Goal: Task Accomplishment & Management: Complete application form

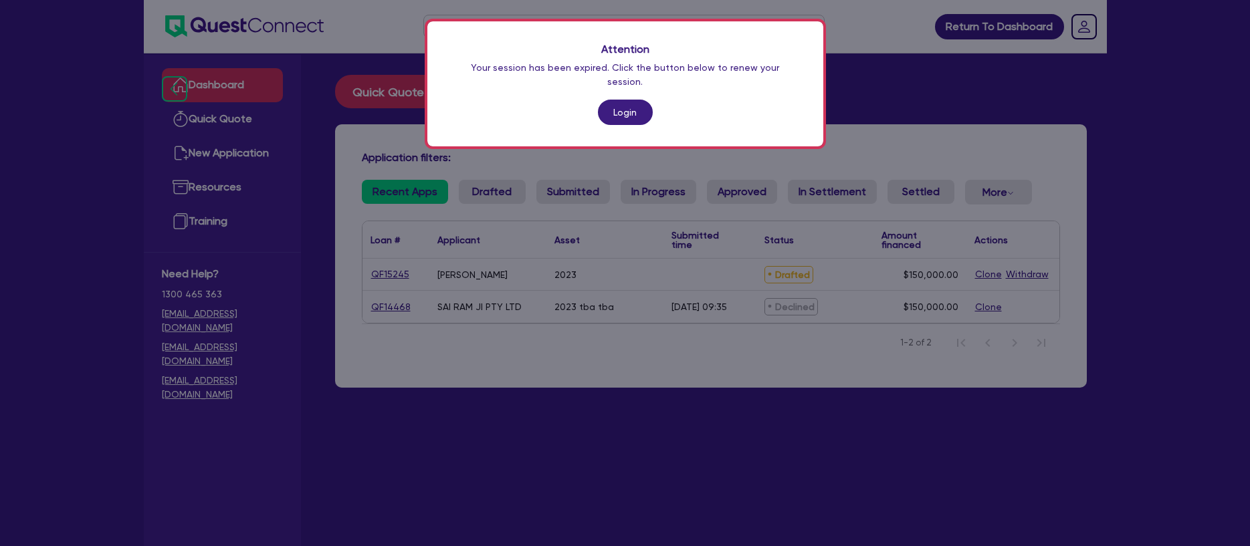
click at [638, 100] on link "Login" at bounding box center [625, 112] width 55 height 25
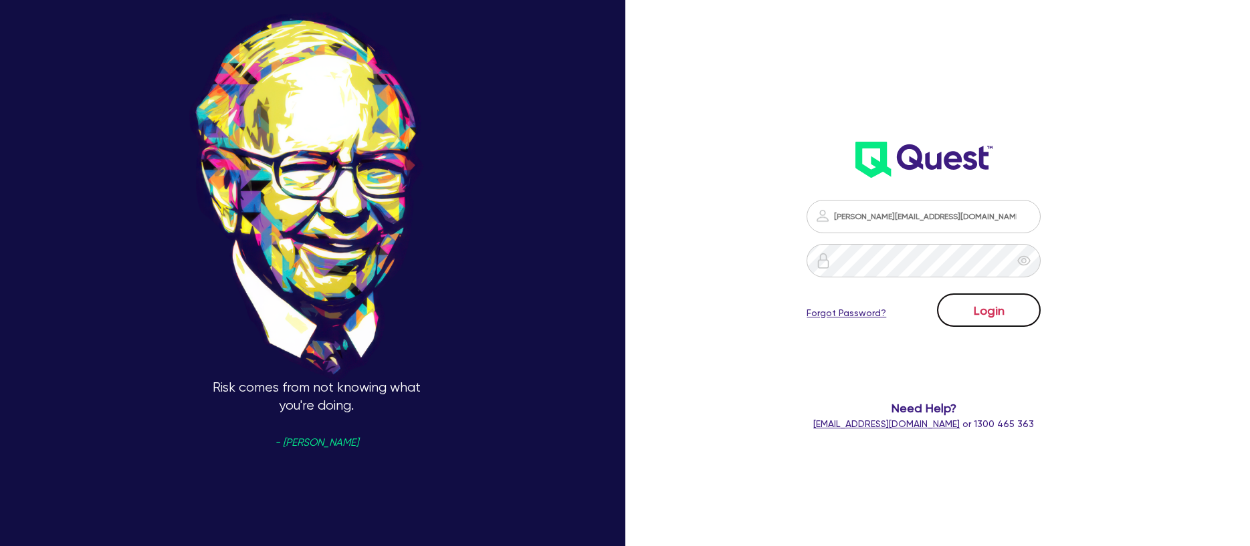
click at [981, 308] on button "Login" at bounding box center [989, 310] width 104 height 33
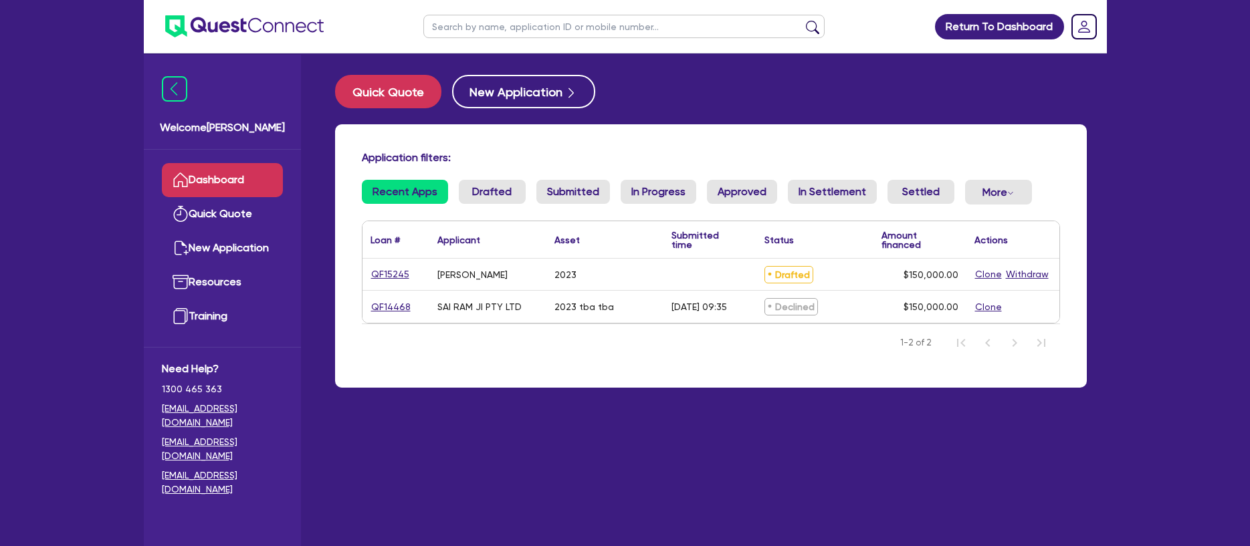
click at [528, 284] on div "[PERSON_NAME]" at bounding box center [487, 274] width 117 height 31
click at [777, 279] on span "Drafted" at bounding box center [788, 274] width 49 height 17
click at [377, 272] on link "QF15245" at bounding box center [390, 274] width 39 height 15
select select "CARS_AND_LIGHT_TRUCKS"
select select "LIGHT_TRUCKS"
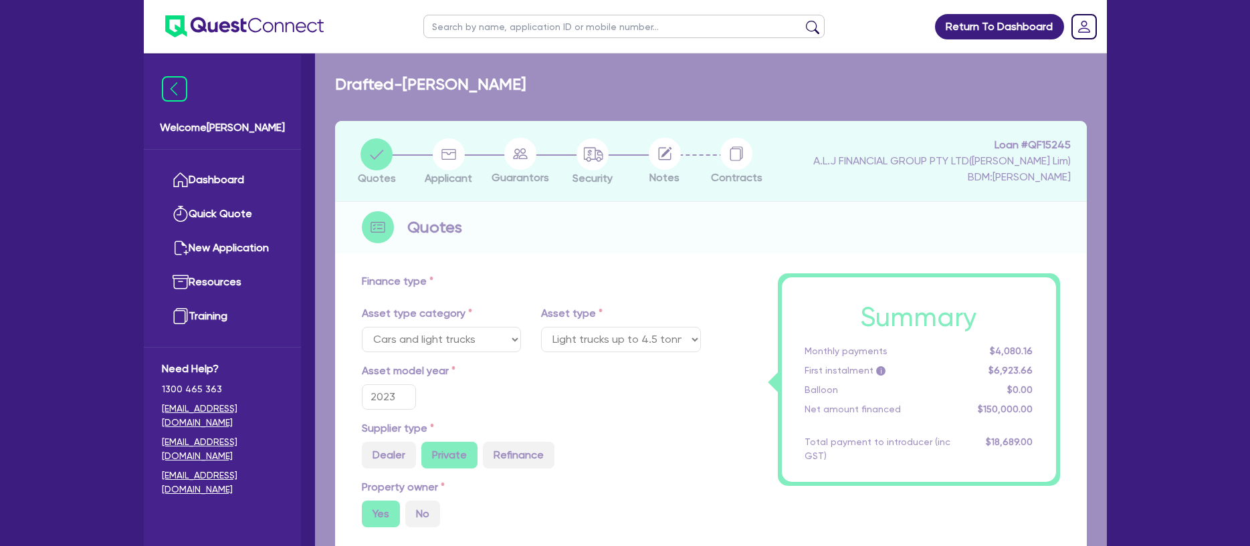
type input "150,000"
type input "15,000"
type input "1,990"
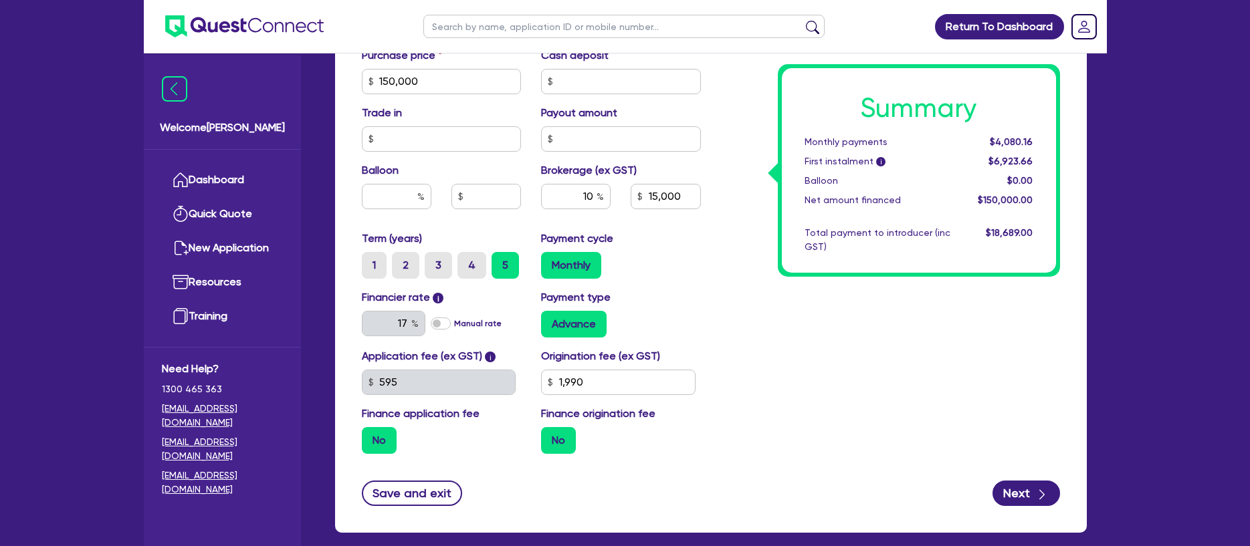
scroll to position [659, 0]
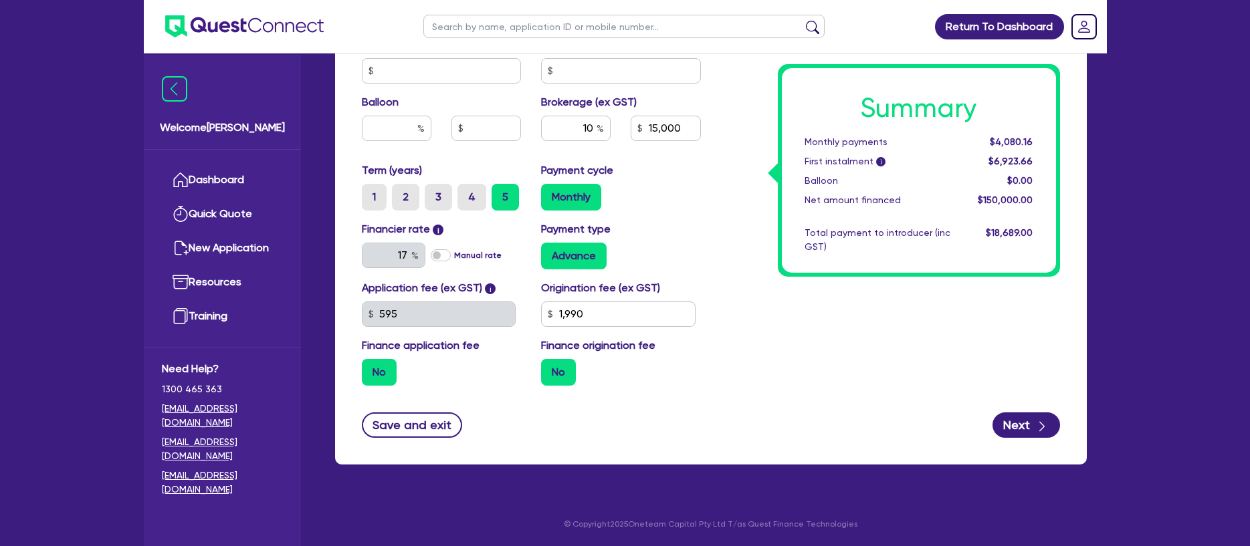
click at [800, 349] on div "Summary Monthly payments $4,080.16 First instalment i $6,923.66 Balloon $0.00 N…" at bounding box center [890, 6] width 359 height 782
click at [1017, 420] on button "Next" at bounding box center [1027, 425] width 68 height 25
type input "150,000"
type input "15,000"
type input "1,990"
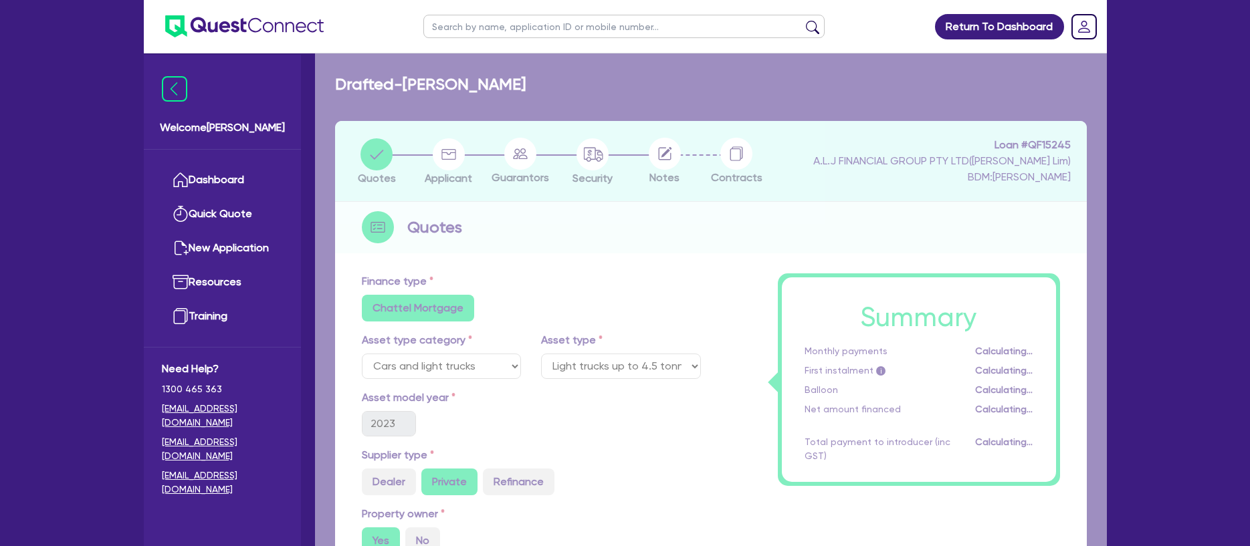
select select "SOLE_TRADER"
select select "ACCOMODATION_FOOD"
select select "TAKEAWAYS"
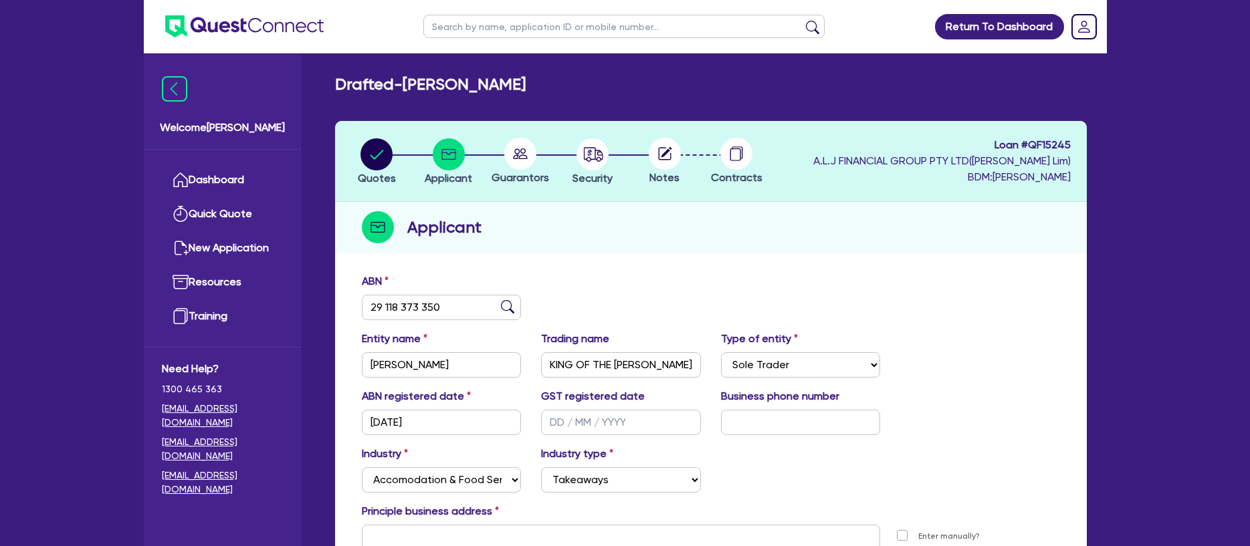
scroll to position [154, 0]
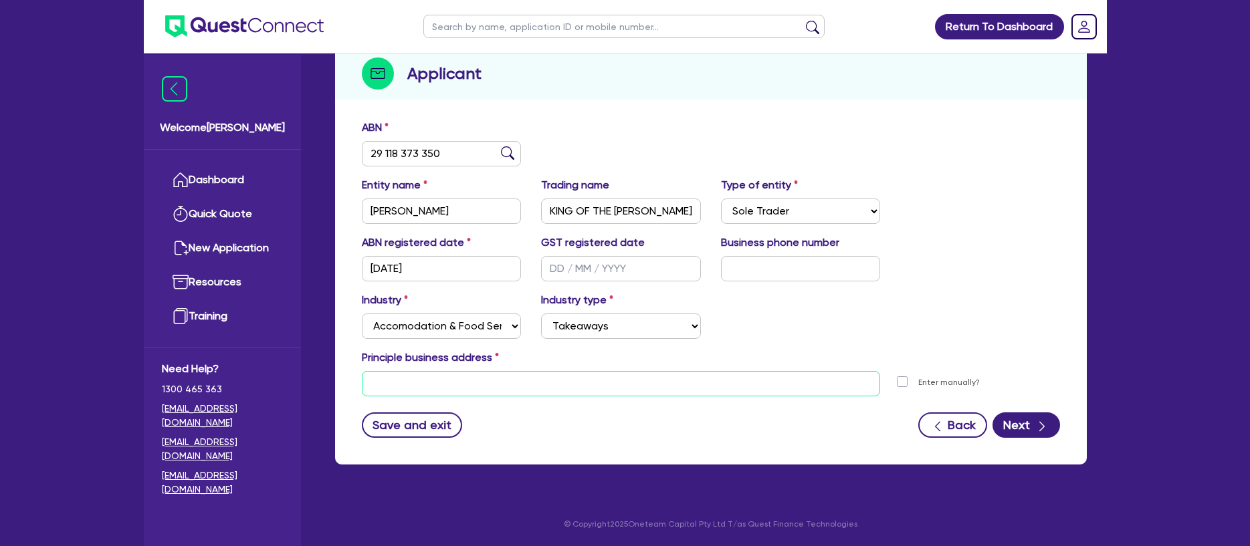
click at [815, 385] on input "text" at bounding box center [621, 383] width 519 height 25
type input "t"
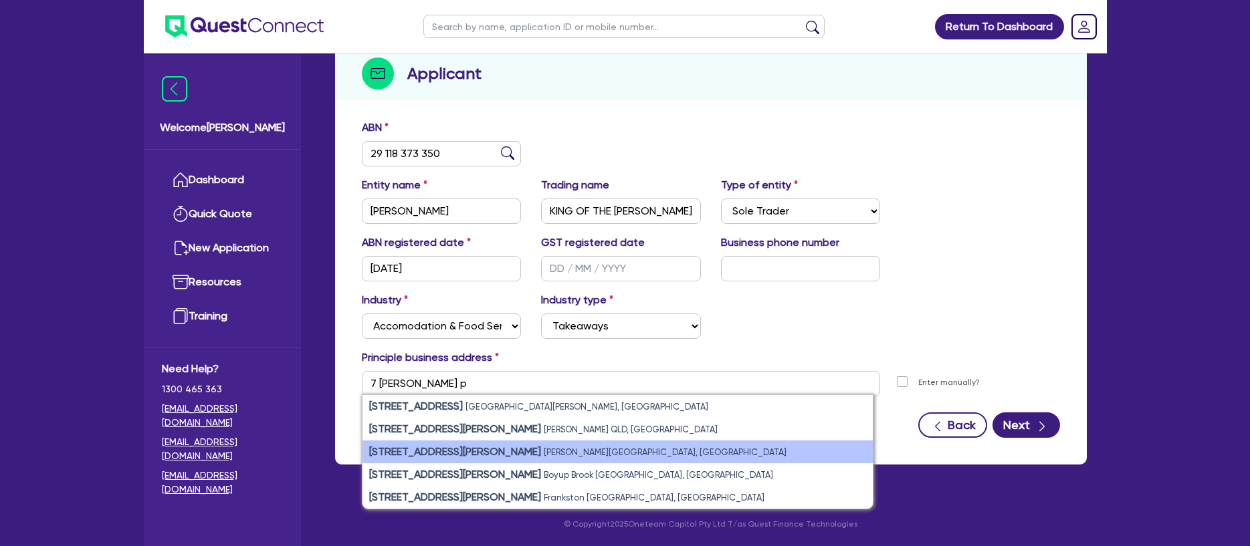
click at [544, 449] on small "[PERSON_NAME][GEOGRAPHIC_DATA], [GEOGRAPHIC_DATA]" at bounding box center [665, 452] width 243 height 10
type input "[STREET_ADDRESS][PERSON_NAME][PERSON_NAME]"
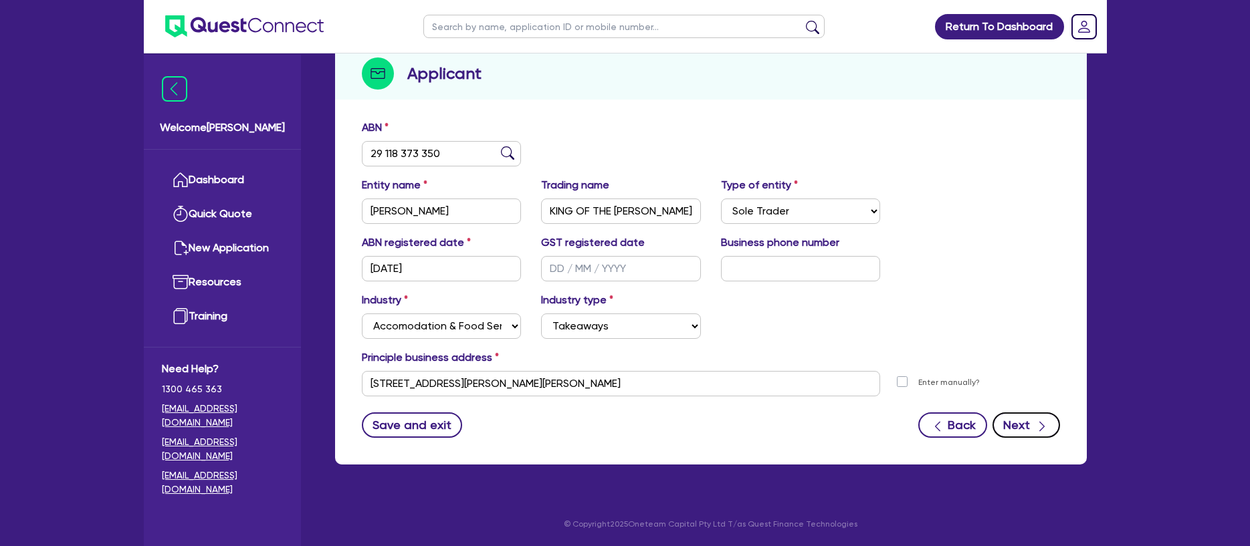
click at [1036, 425] on icon "button" at bounding box center [1041, 426] width 13 height 13
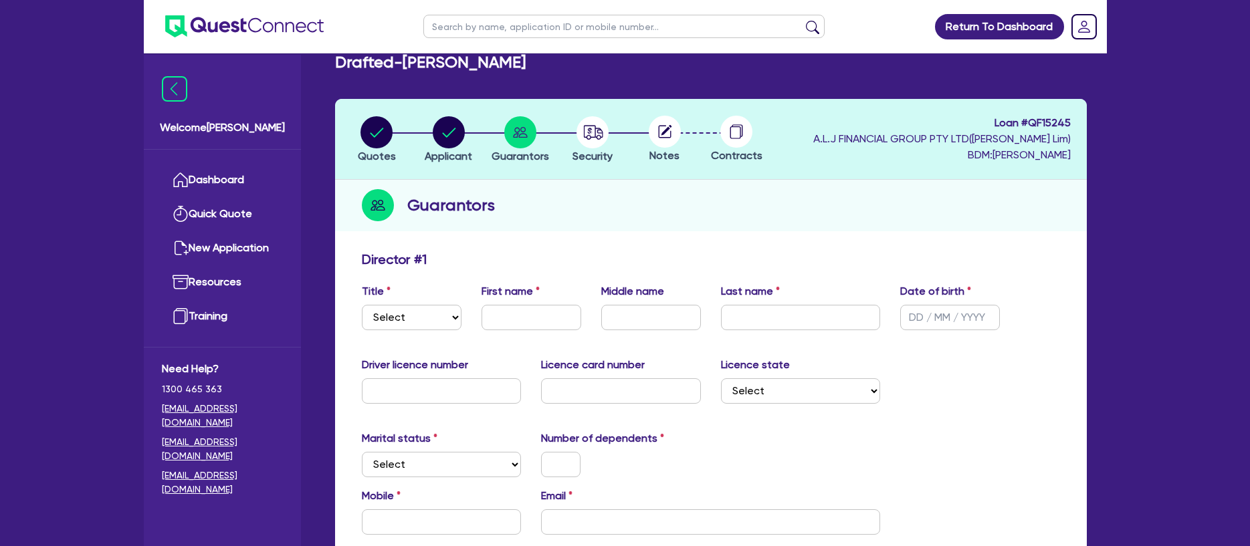
scroll to position [23, 0]
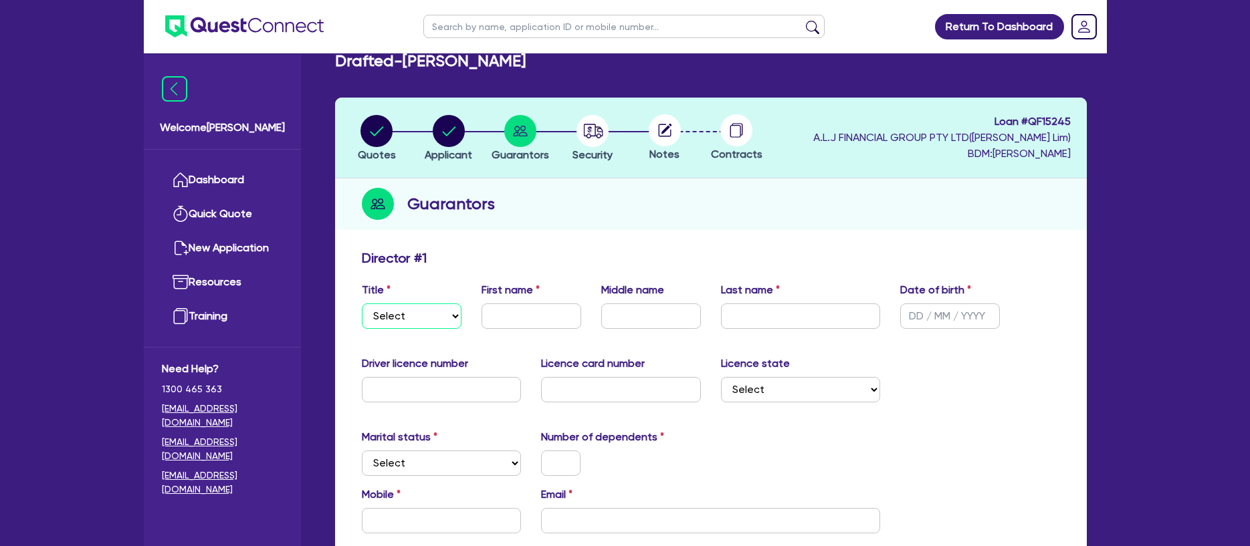
click at [429, 319] on select "Select Mr Mrs Ms Miss Dr" at bounding box center [412, 316] width 100 height 25
select select "MR"
click at [362, 304] on select "Select Mr Mrs Ms Miss Dr" at bounding box center [412, 316] width 100 height 25
click at [494, 317] on input "text" at bounding box center [532, 316] width 100 height 25
click at [500, 318] on input "text" at bounding box center [532, 316] width 100 height 25
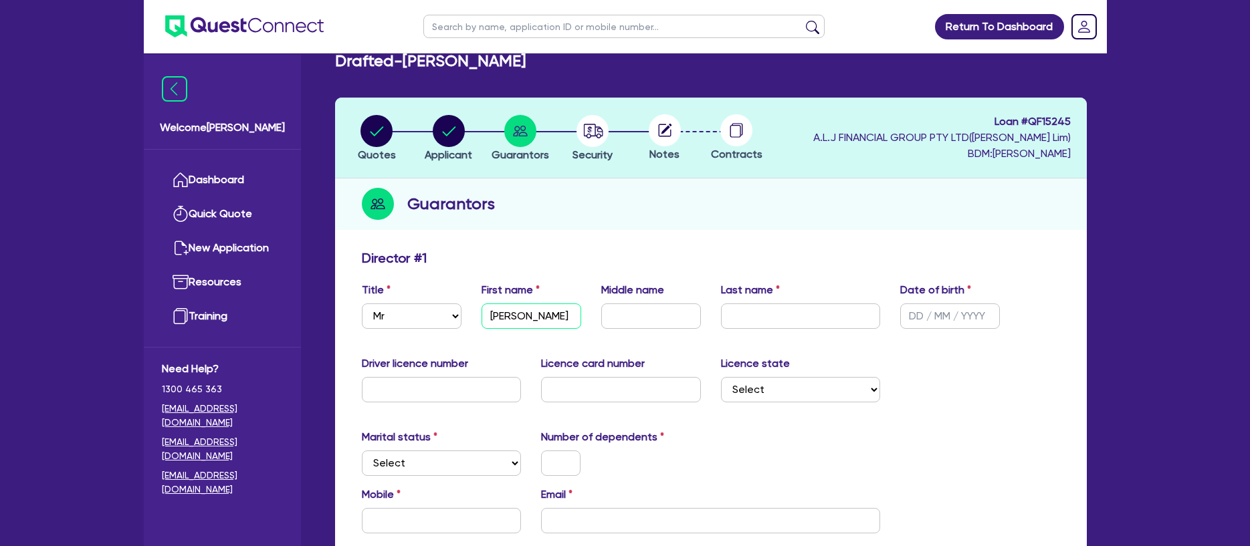
type input "[PERSON_NAME]"
type input "ambatzidis"
click at [925, 314] on input "text" at bounding box center [950, 316] width 100 height 25
click at [540, 314] on input "[PERSON_NAME]" at bounding box center [532, 316] width 100 height 25
paste input "29 118 373 350"
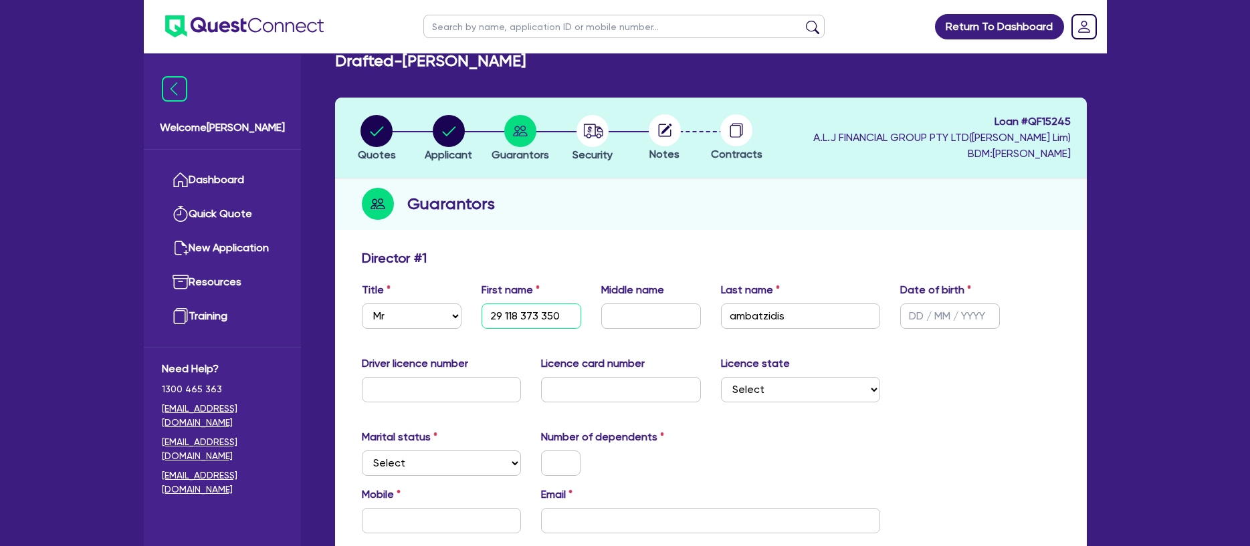
type input "[PERSON_NAME]"
click at [922, 316] on input "text" at bounding box center [950, 316] width 100 height 25
type input "[DATE]"
drag, startPoint x: 985, startPoint y: 382, endPoint x: 948, endPoint y: 381, distance: 36.8
click at [985, 382] on div "Driver licence number Licence card number Licence state Select [GEOGRAPHIC_DATA…" at bounding box center [711, 385] width 718 height 58
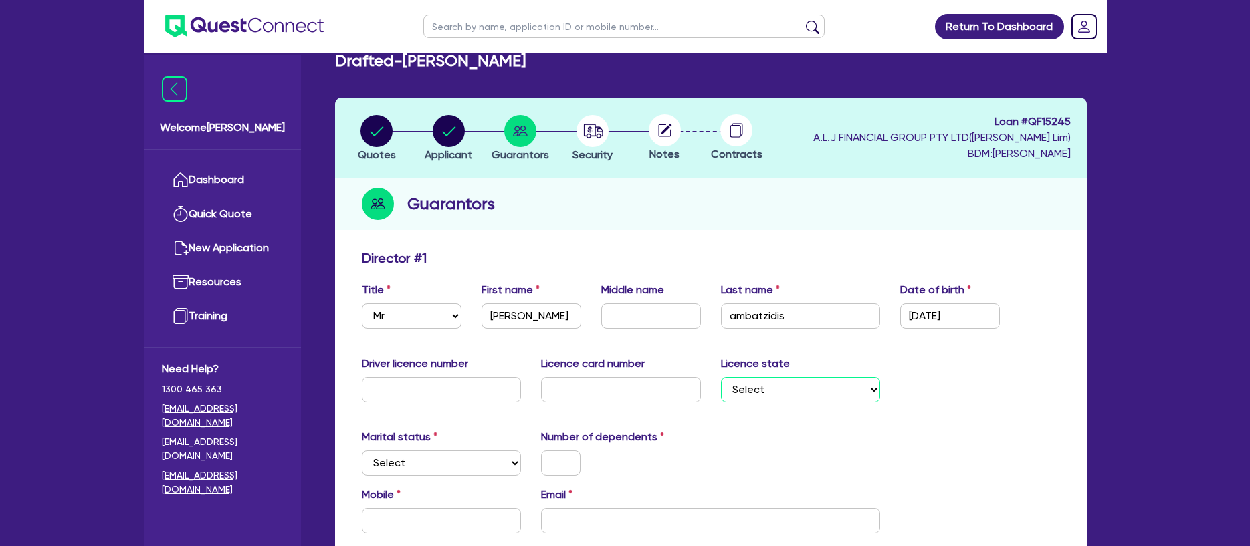
click at [811, 381] on select "Select [GEOGRAPHIC_DATA] [GEOGRAPHIC_DATA] [GEOGRAPHIC_DATA] [GEOGRAPHIC_DATA] …" at bounding box center [801, 389] width 160 height 25
select select "VIC"
click at [721, 377] on select "Select [GEOGRAPHIC_DATA] [GEOGRAPHIC_DATA] [GEOGRAPHIC_DATA] [GEOGRAPHIC_DATA] …" at bounding box center [801, 389] width 160 height 25
click at [421, 397] on input "text" at bounding box center [442, 389] width 160 height 25
type input "056258673"
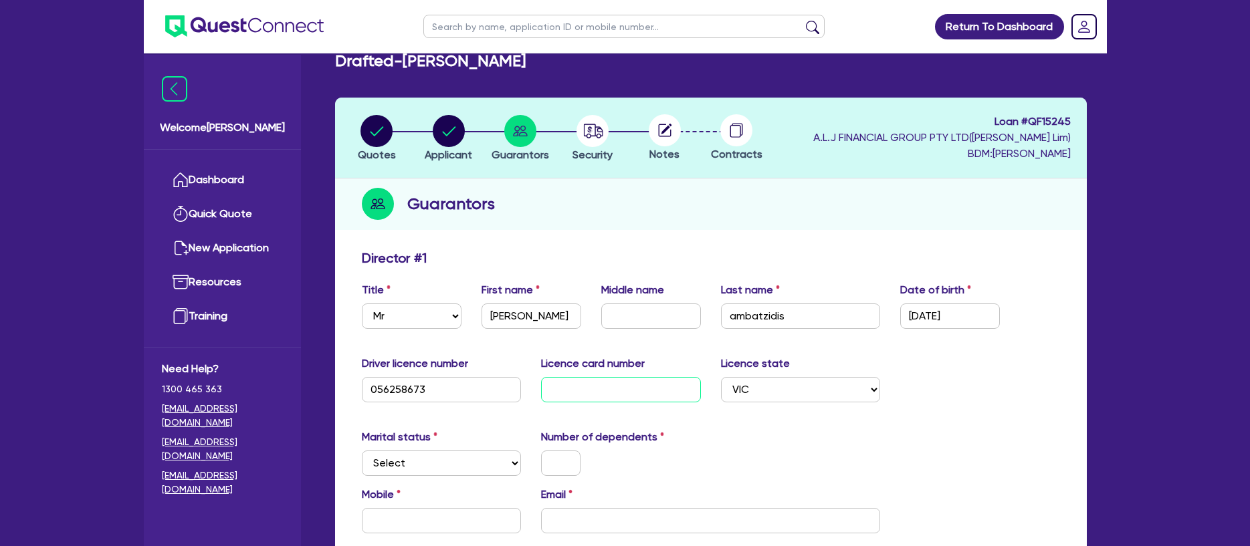
click at [595, 392] on input "text" at bounding box center [621, 389] width 160 height 25
click at [939, 410] on div "Driver licence number [DRIVERS_LICENSE_NUMBER] Licence card number Licence stat…" at bounding box center [711, 385] width 718 height 58
click at [645, 393] on input "text" at bounding box center [621, 389] width 160 height 25
type input "p606685"
click at [960, 407] on div "Driver licence number [DRIVERS_LICENSE_NUMBER] Licence card number [DRIVERS_LIC…" at bounding box center [711, 385] width 718 height 58
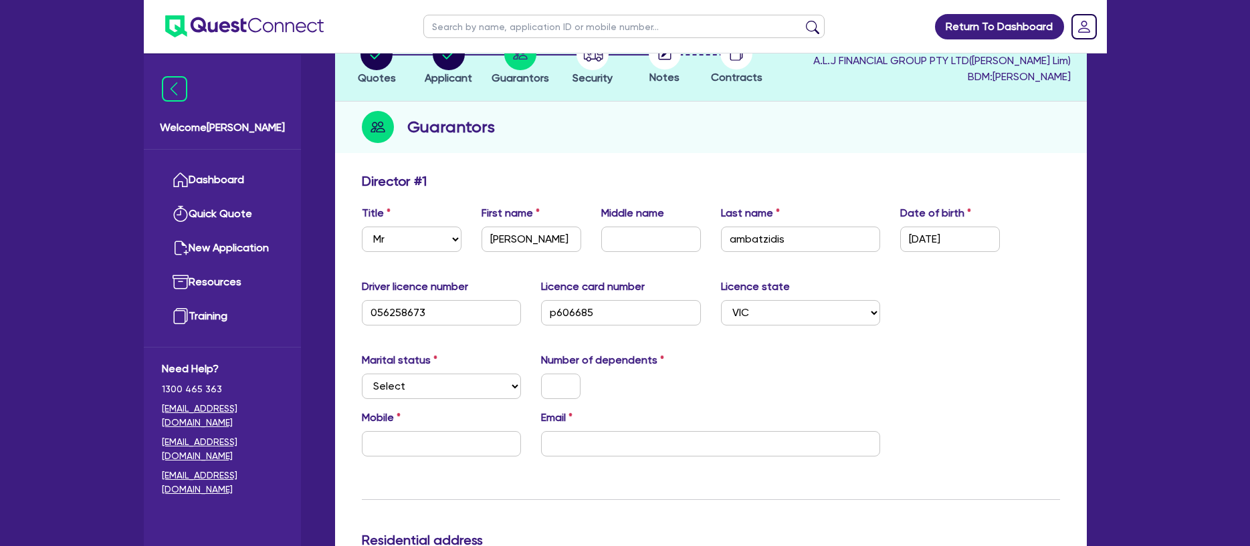
scroll to position [136, 0]
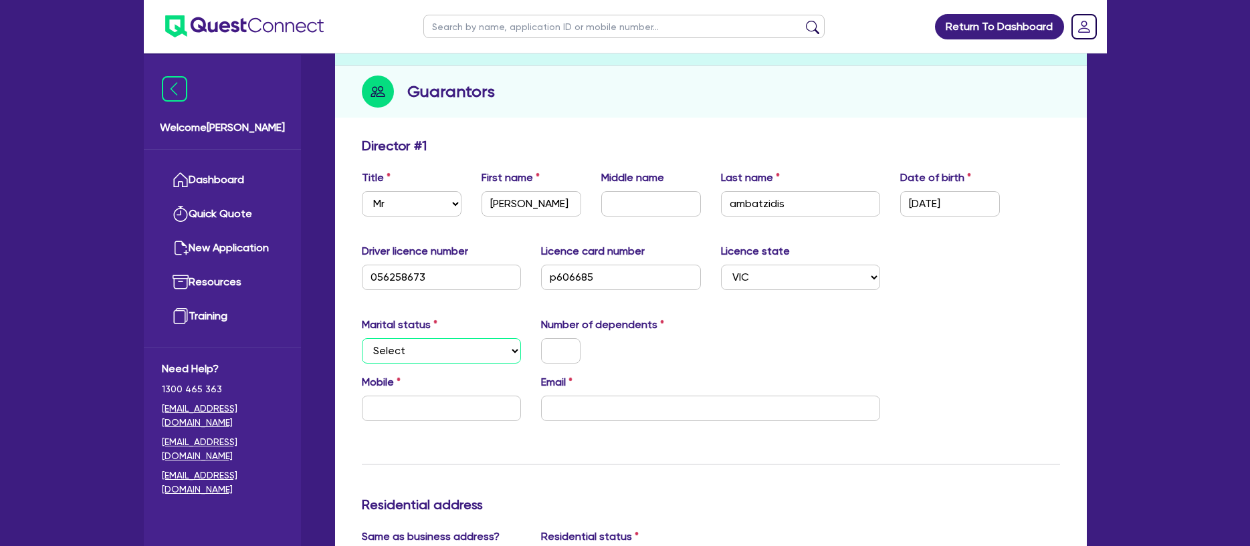
click at [463, 354] on select "Select Single Married De Facto / Partner" at bounding box center [442, 350] width 160 height 25
select select "DE_FACTO"
click at [362, 338] on select "Select Single Married De Facto / Partner" at bounding box center [442, 350] width 160 height 25
click at [550, 350] on input "text" at bounding box center [560, 350] width 39 height 25
click at [724, 368] on div "Marital status Select [DEMOGRAPHIC_DATA] Married De Facto / Partner Number of d…" at bounding box center [711, 346] width 718 height 58
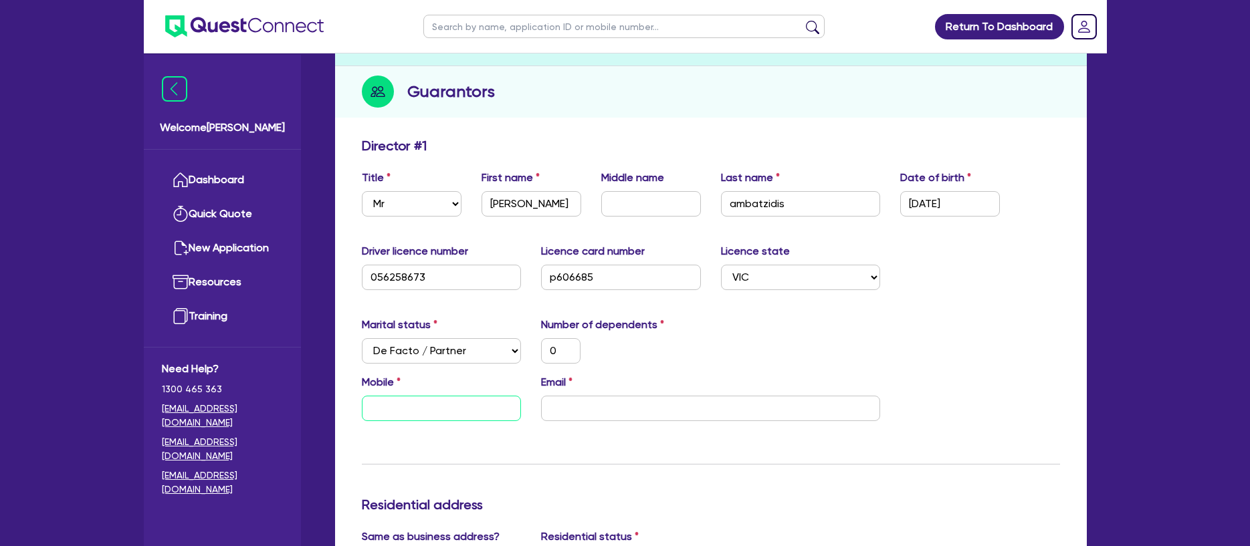
click at [457, 411] on input "text" at bounding box center [442, 408] width 160 height 25
type input "0"
type input "04"
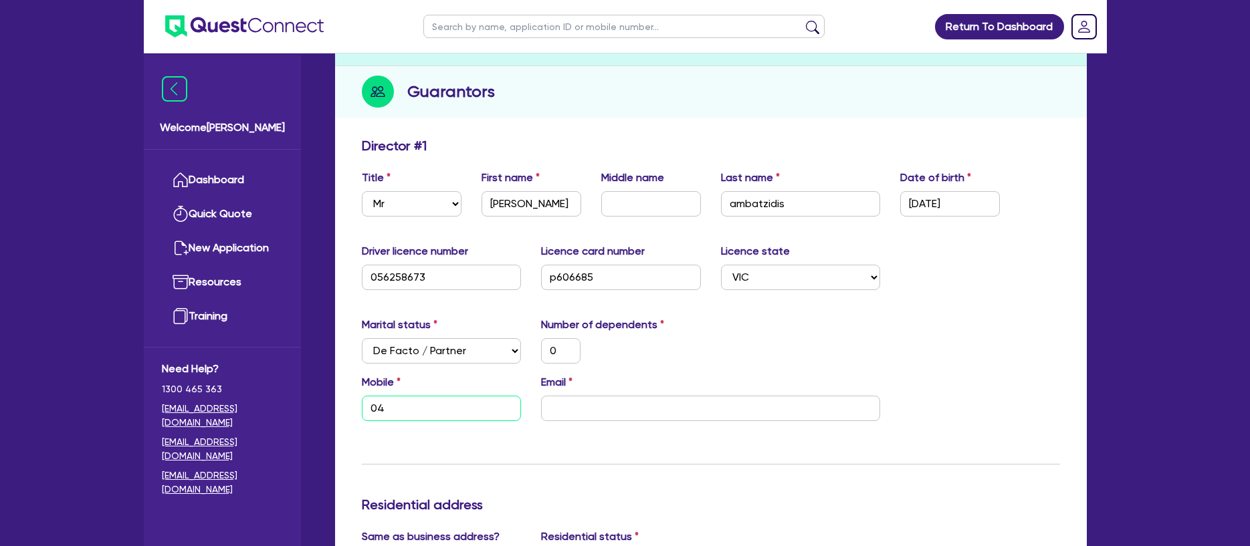
type input "0"
type input "046"
type input "0"
type input "0468"
type input "0"
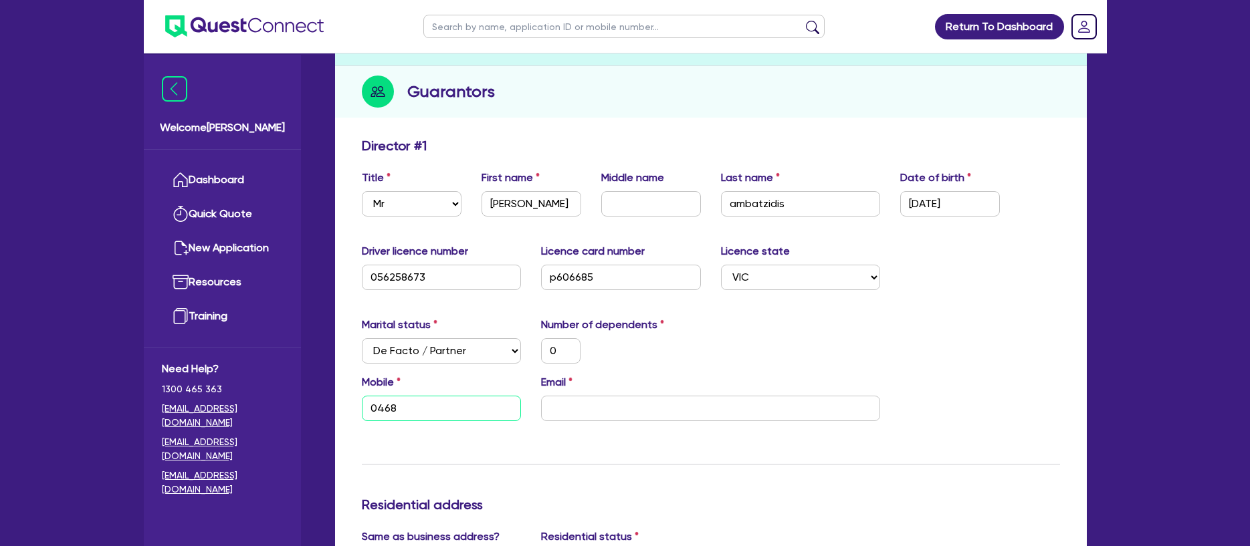
type input "0468 4"
type input "0"
type input "0468 46"
type input "0"
type input "0468 464"
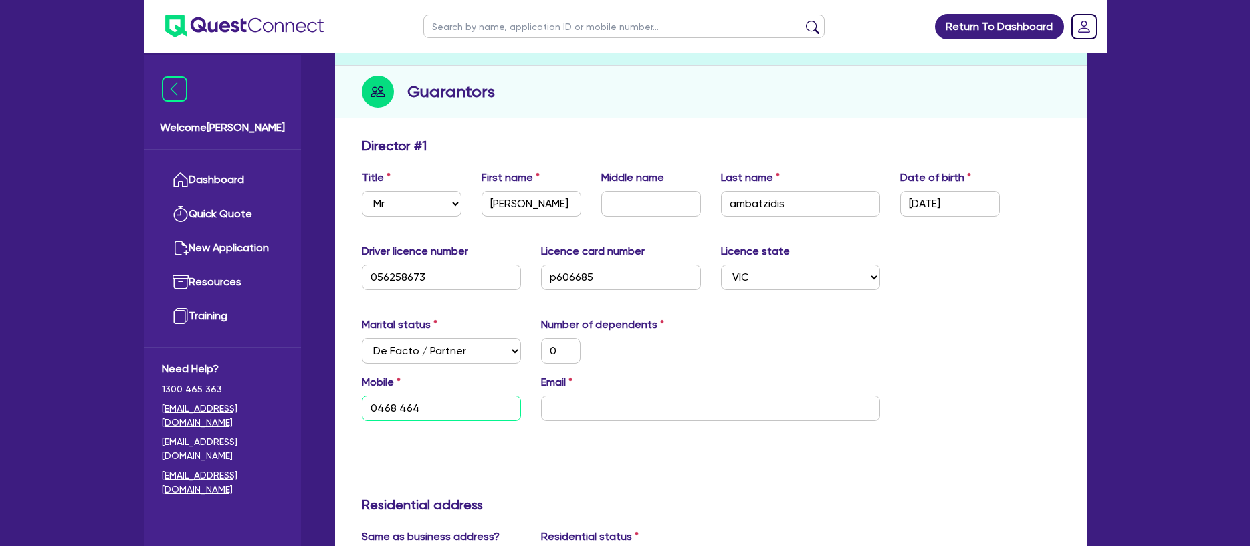
type input "0"
type input "0468 464 3"
type input "0"
type input "0468 464 36"
type input "0"
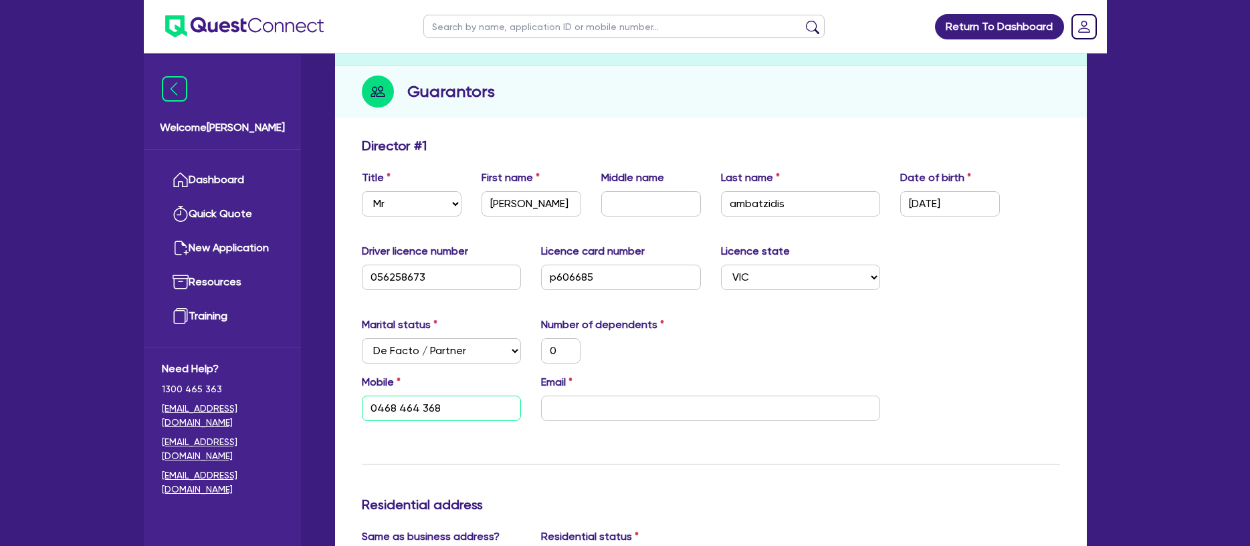
type input "0468 464 368"
click at [703, 407] on input "email" at bounding box center [710, 408] width 339 height 25
paste input "[EMAIL_ADDRESS][DOMAIN_NAME]"
type input "0"
type input "0468 464 368"
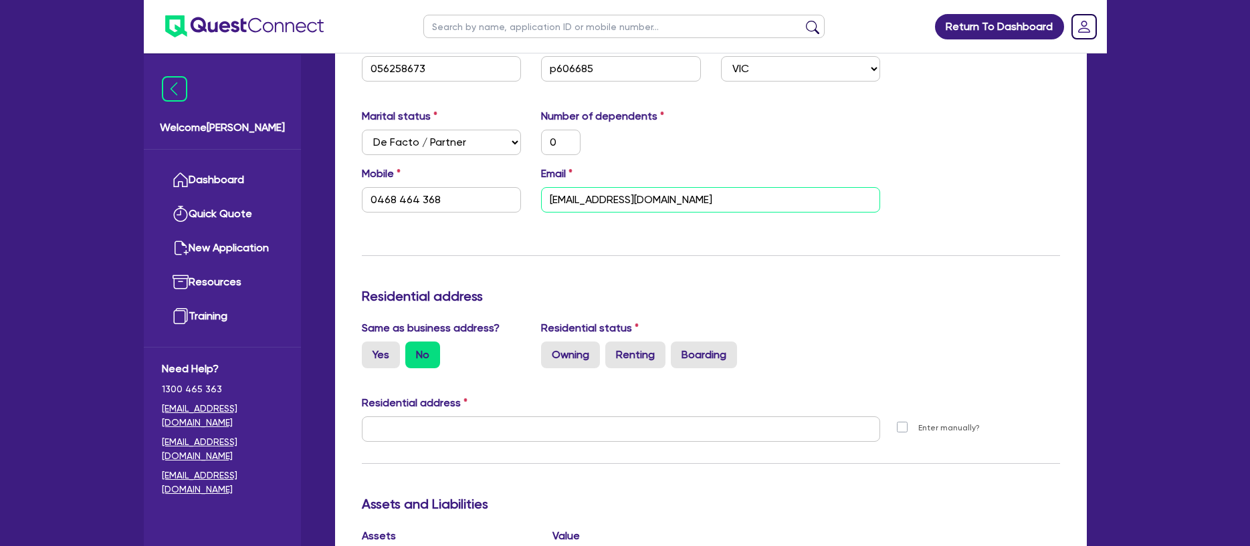
scroll to position [463, 0]
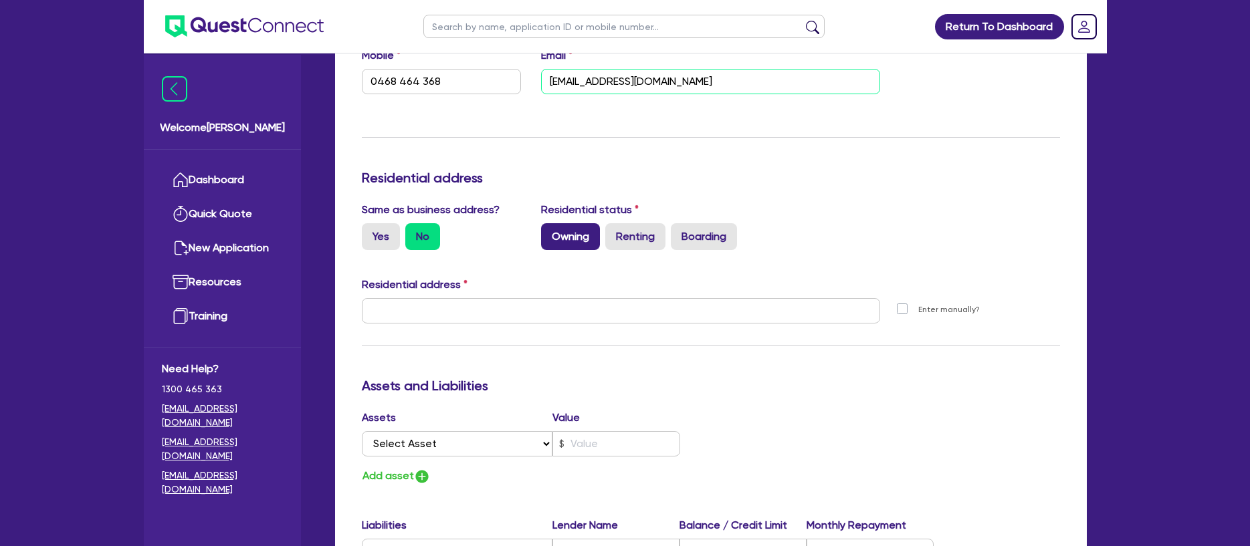
type input "[EMAIL_ADDRESS][DOMAIN_NAME]"
click at [577, 245] on label "Owning" at bounding box center [570, 236] width 59 height 27
click at [550, 232] on input "Owning" at bounding box center [545, 227] width 9 height 9
radio input "true"
type input "0"
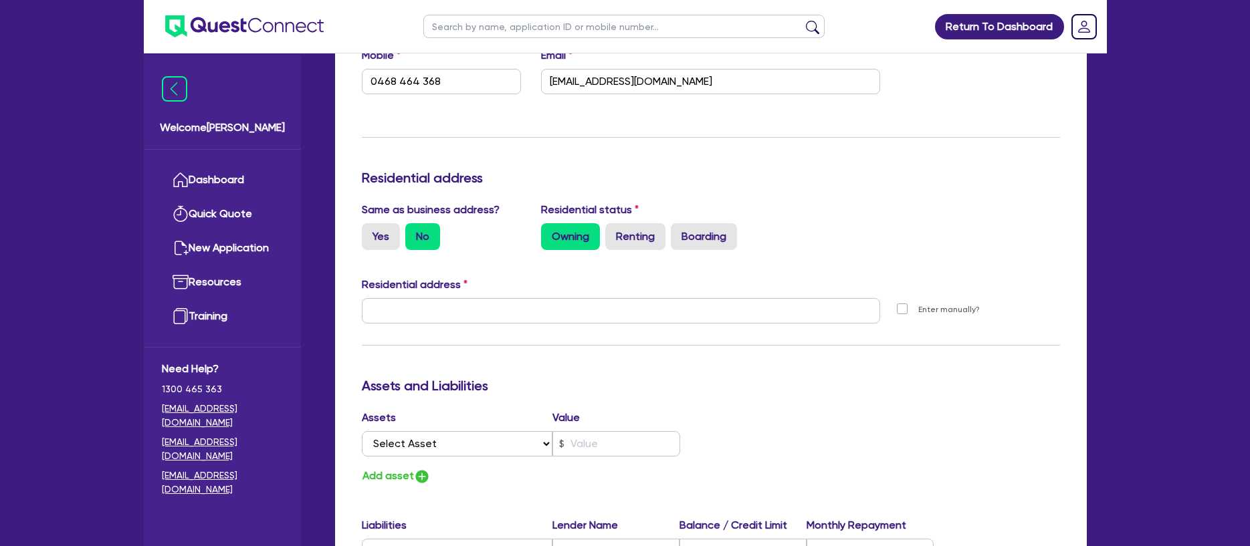
type input "0468 464 368"
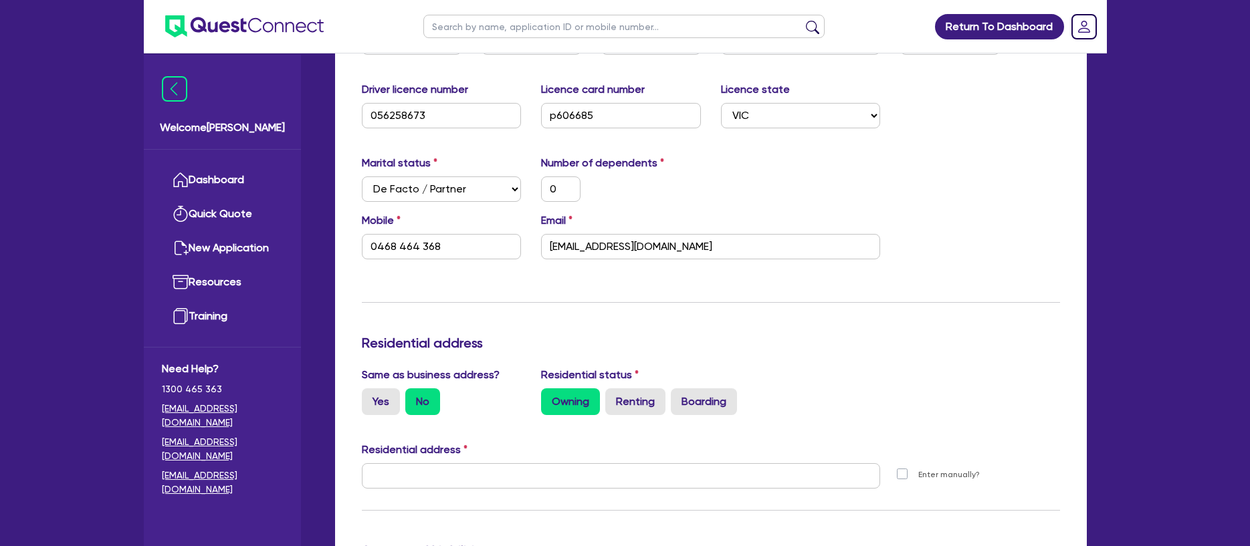
scroll to position [415, 0]
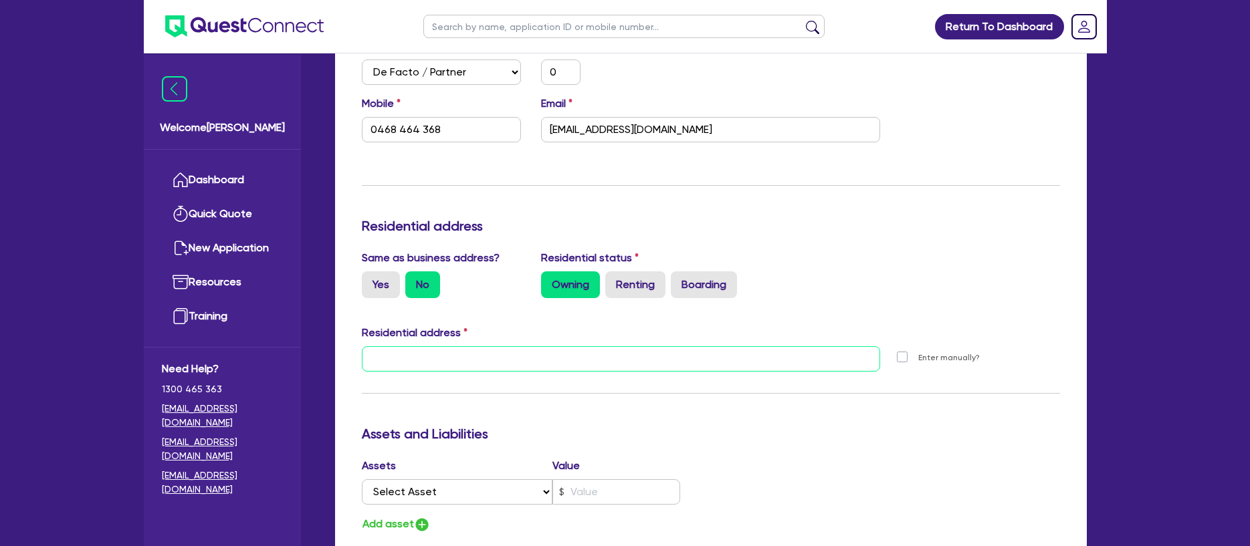
click at [517, 366] on input "text" at bounding box center [621, 358] width 519 height 25
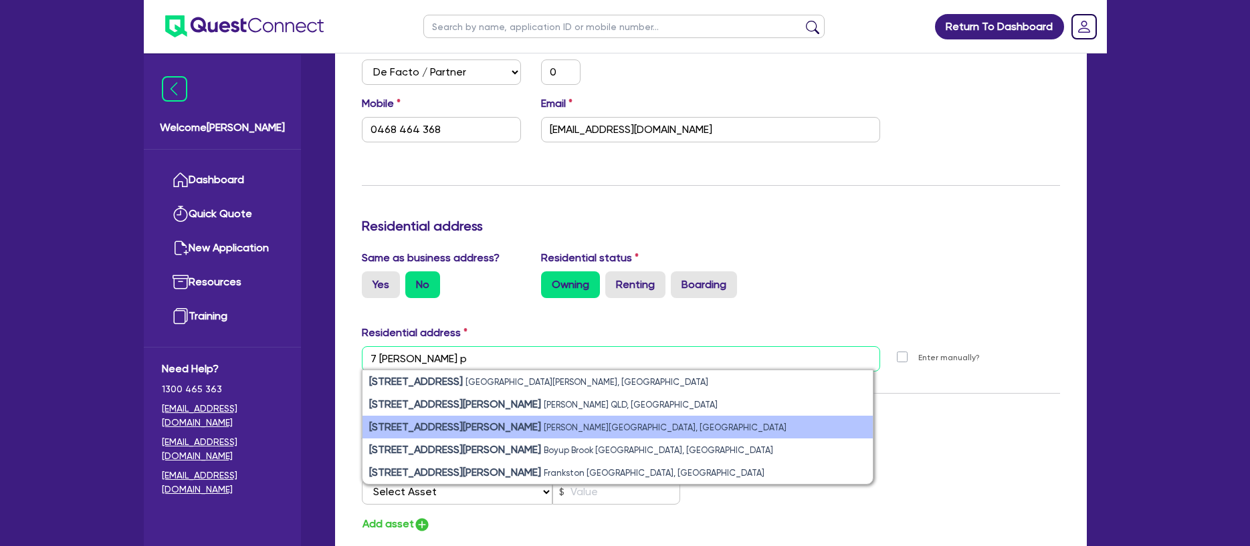
type input "7 [PERSON_NAME] p"
click at [544, 427] on small "[PERSON_NAME][GEOGRAPHIC_DATA], [GEOGRAPHIC_DATA]" at bounding box center [665, 428] width 243 height 10
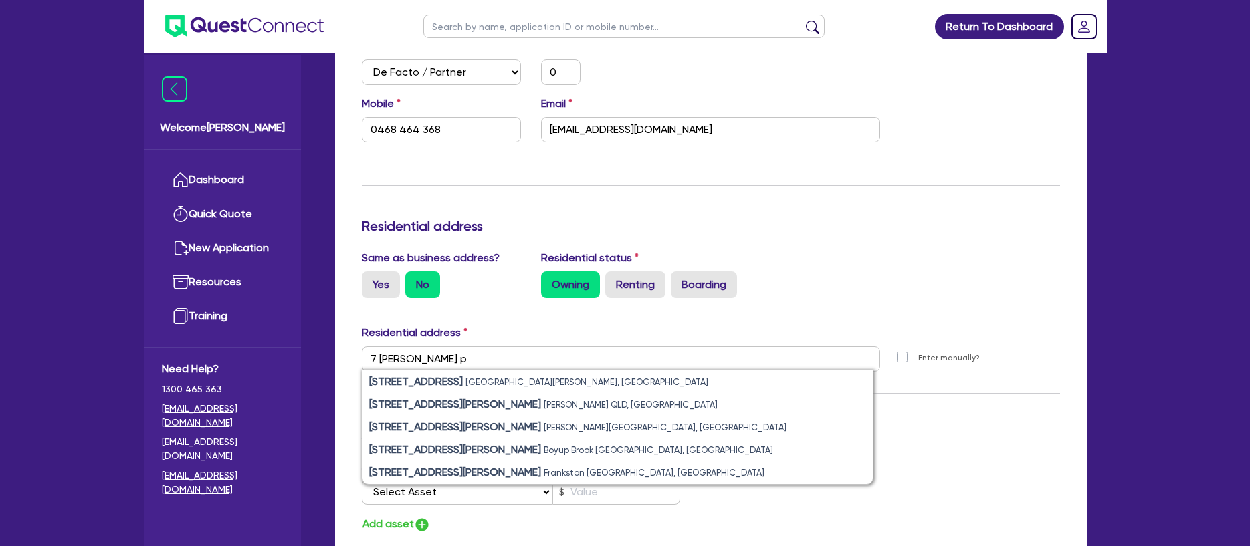
type input "0"
type input "0468 464 368"
type input "[STREET_ADDRESS][PERSON_NAME][PERSON_NAME]"
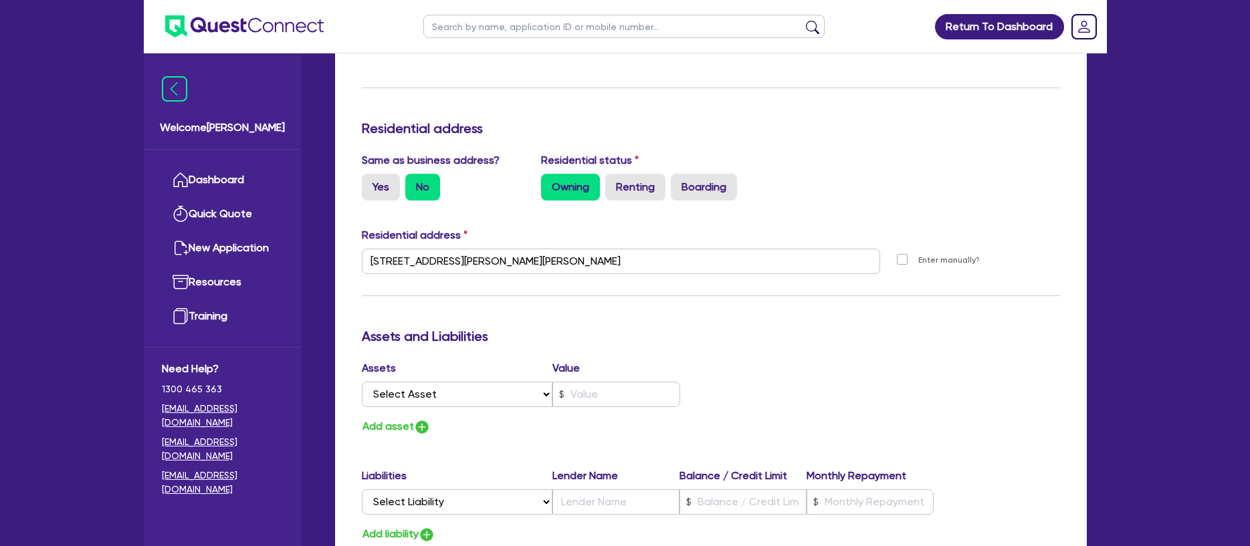
scroll to position [656, 0]
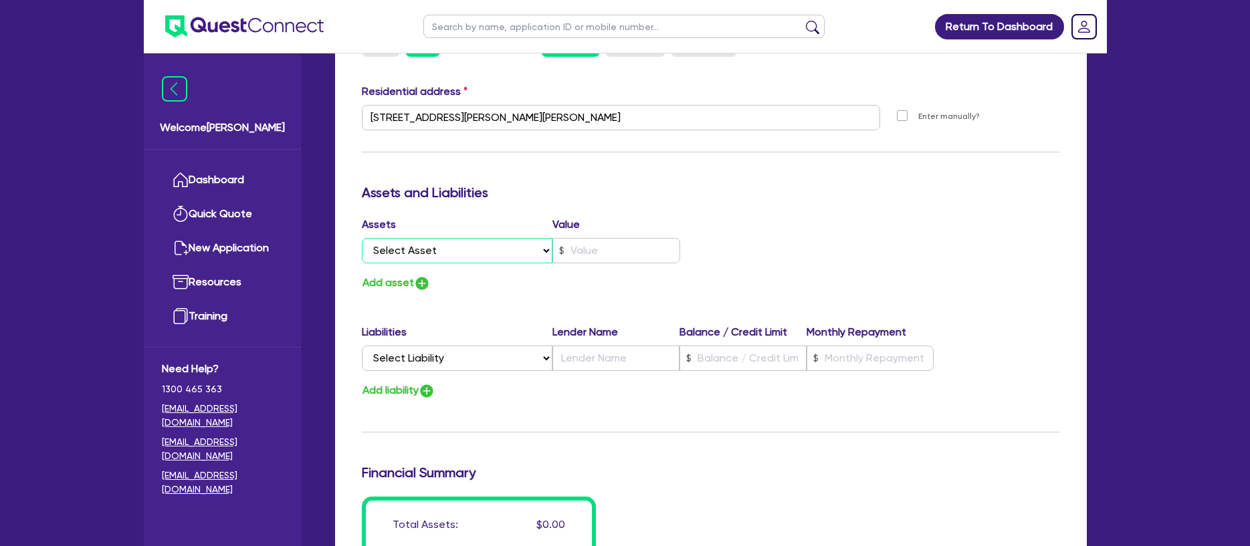
click at [518, 253] on select "Select Asset Cash Property Investment property Vehicle Truck Trailer Equipment …" at bounding box center [457, 250] width 191 height 25
click at [362, 238] on select "Select Asset Cash Property Investment property Vehicle Truck Trailer Equipment …" at bounding box center [457, 250] width 191 height 25
click at [611, 255] on input "text" at bounding box center [616, 250] width 128 height 25
type input "0"
type input "0468 464 368"
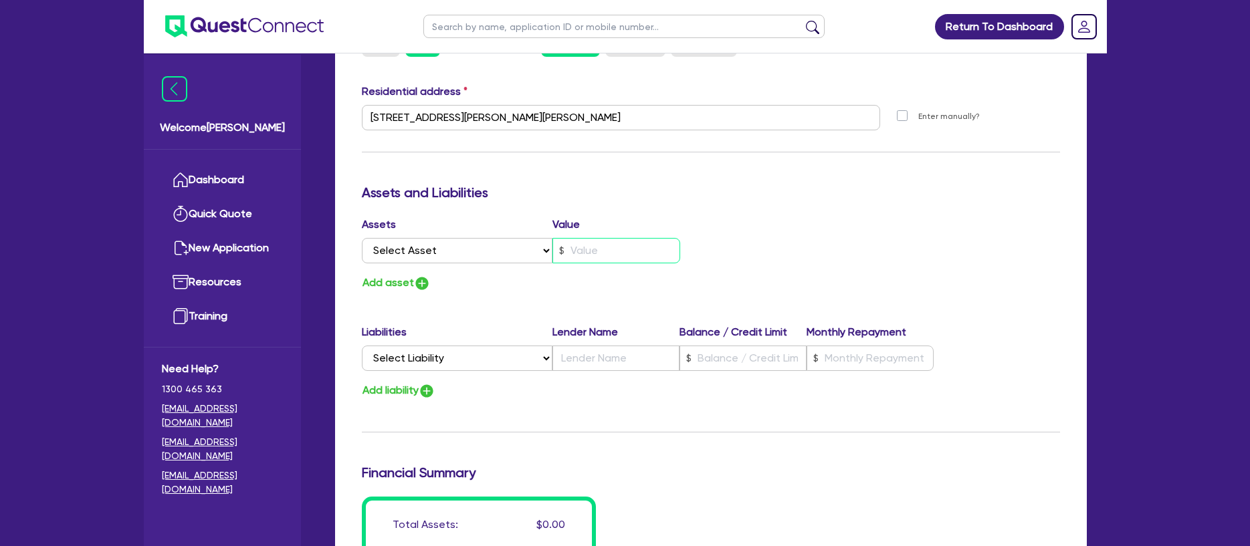
type input "1"
type input "0"
type input "0468 464 368"
type input "10"
type input "0"
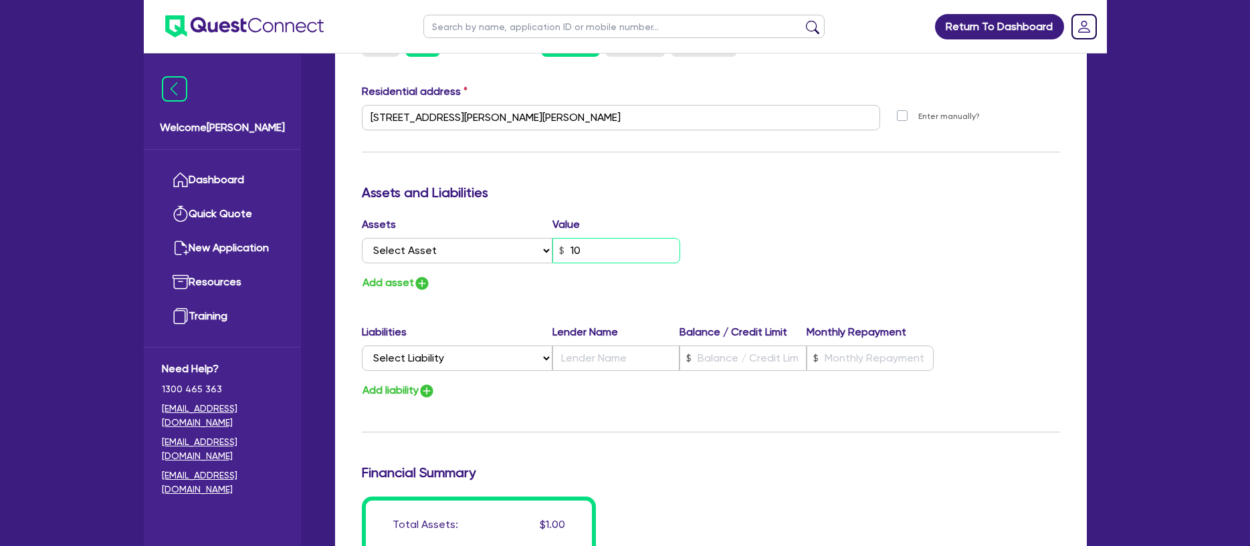
type input "0468 464 368"
type input "100"
type input "0"
type input "0468 464 368"
type input "1,000"
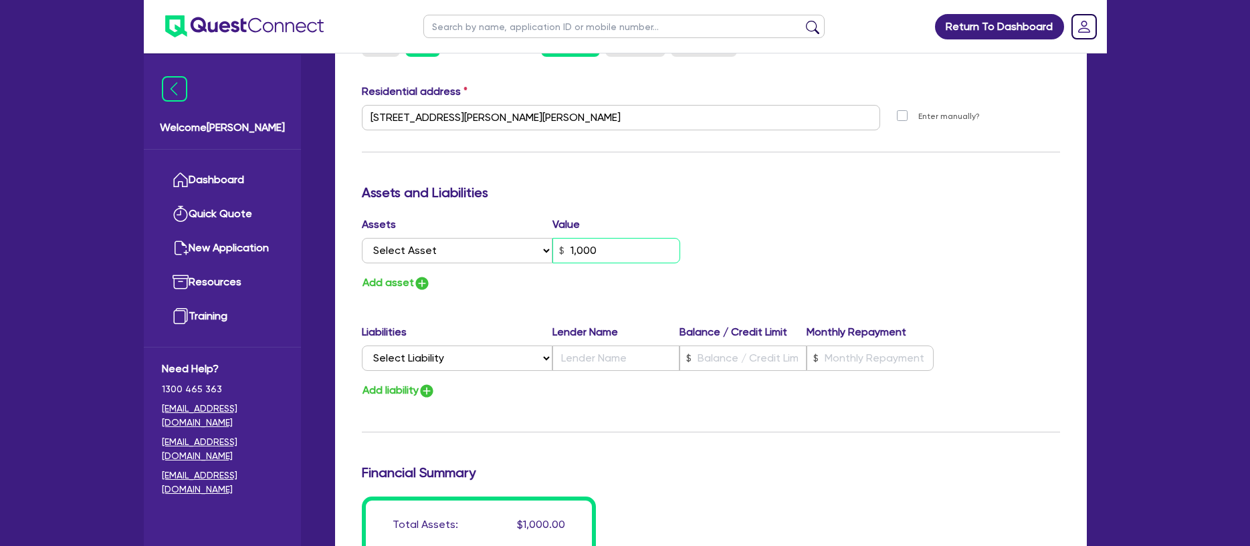
type input "0"
type input "0468 464 368"
type input "10,000"
type input "0"
type input "0468 464 368"
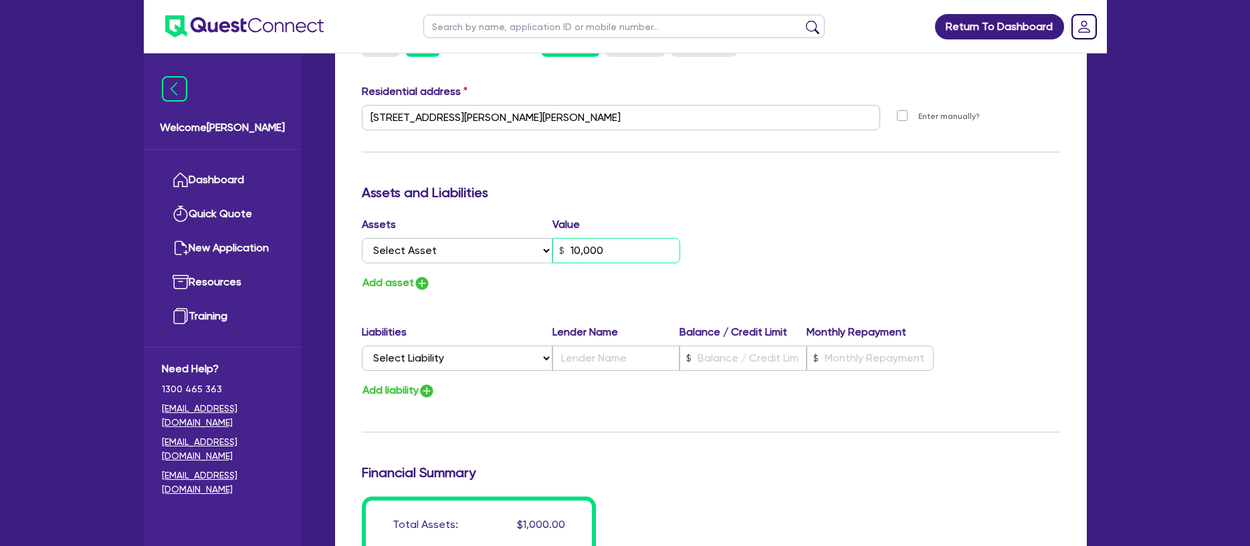
type input "100,000"
type input "0"
type input "0468 464 368"
type input "1,000,000"
click at [394, 286] on button "Add asset" at bounding box center [396, 283] width 69 height 18
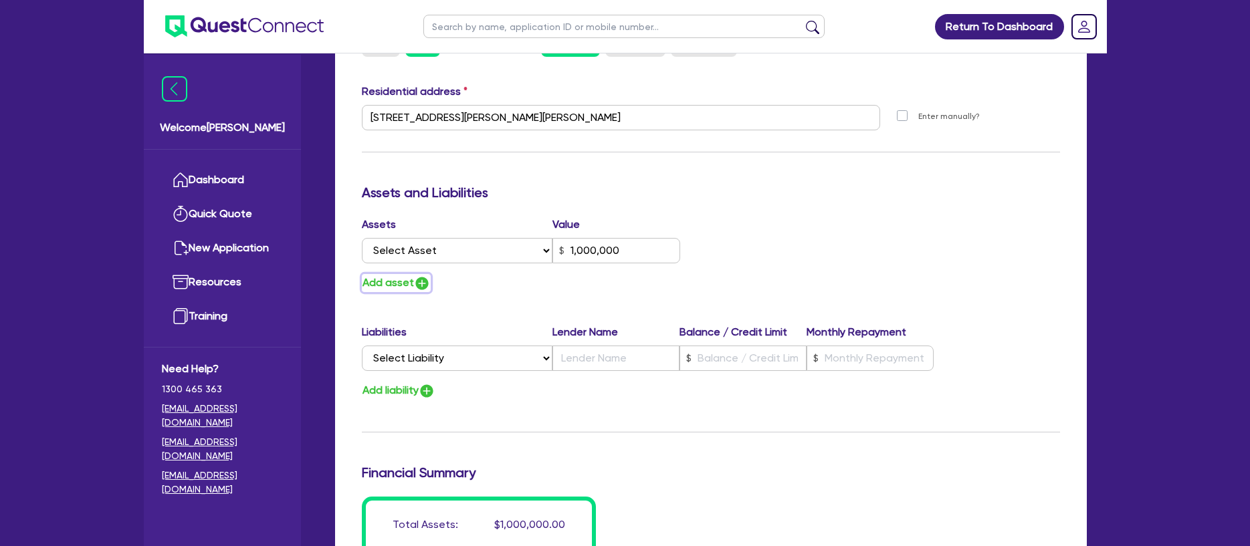
type input "0"
type input "0468 464 368"
type input "1,000,000"
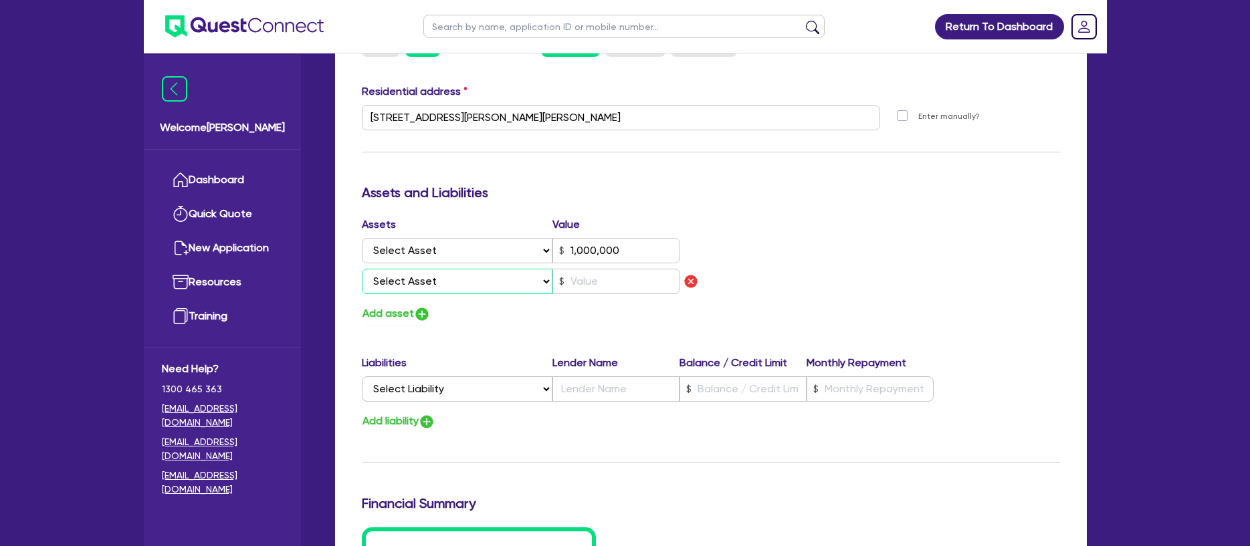
click at [500, 292] on select "Select Asset Cash Property Investment property Vehicle Truck Trailer Equipment …" at bounding box center [457, 281] width 191 height 25
click at [472, 258] on select "Select Asset Cash Property Investment property Vehicle Truck Trailer Equipment …" at bounding box center [457, 250] width 191 height 25
select select "TRUCK"
click at [362, 238] on select "Select Asset Cash Property Investment property Vehicle Truck Trailer Equipment …" at bounding box center [457, 250] width 191 height 25
type input "0"
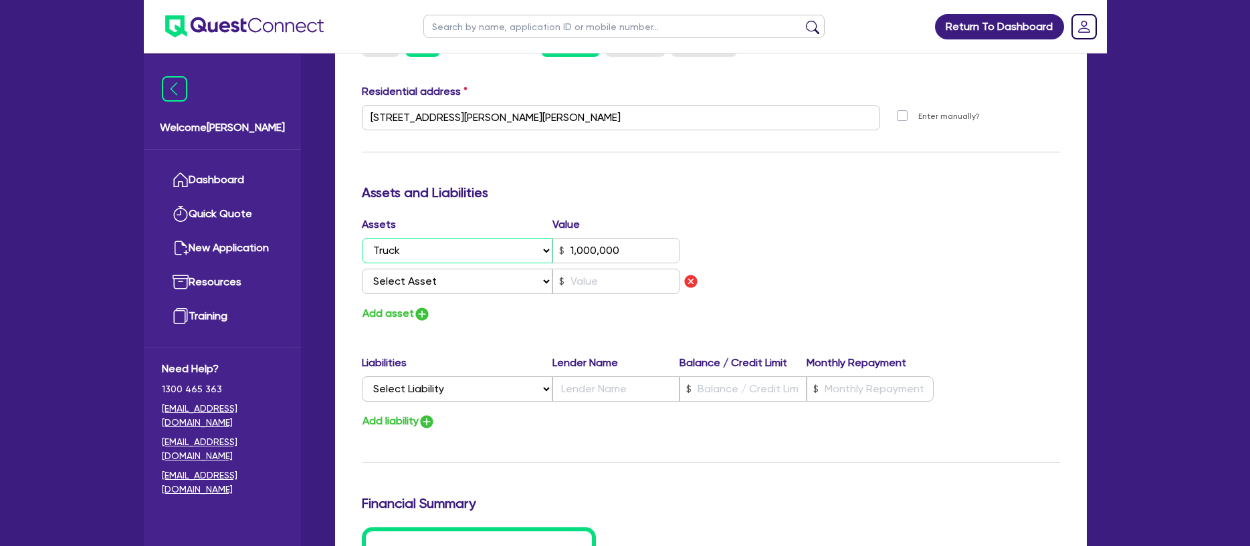
type input "0468 464 368"
type input "1,000,000"
click at [475, 280] on select "Select Asset Cash Property Investment property Vehicle Truck Trailer Equipment …" at bounding box center [457, 281] width 191 height 25
select select "VEHICLE"
click at [362, 269] on select "Select Asset Cash Property Investment property Vehicle Truck Trailer Equipment …" at bounding box center [457, 281] width 191 height 25
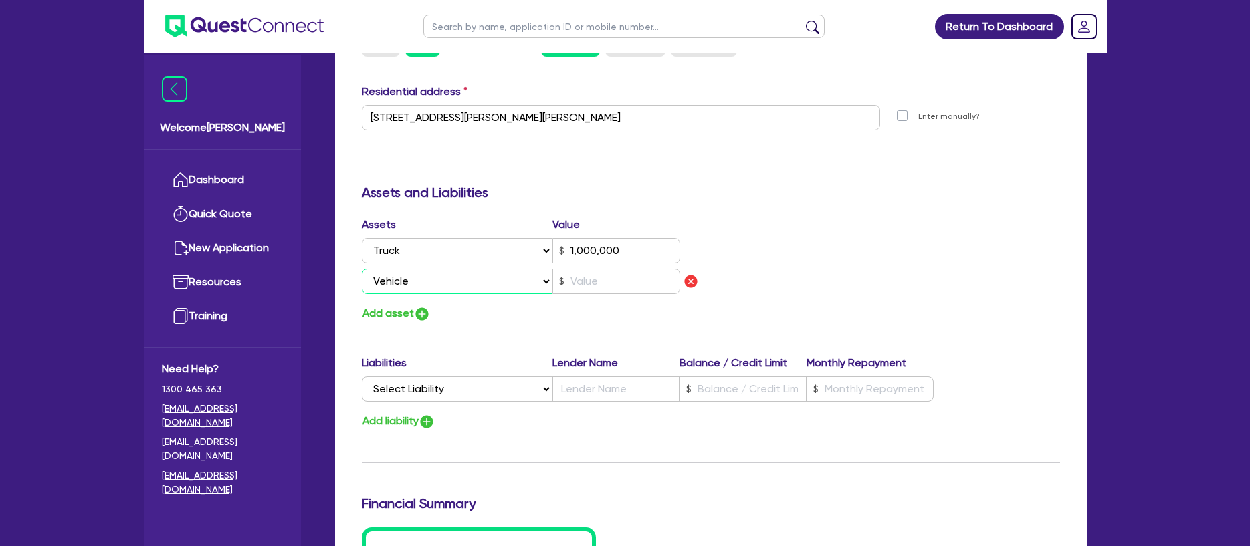
type input "0"
type input "0468 464 368"
type input "1,000,000"
click at [594, 278] on input "text" at bounding box center [616, 281] width 128 height 25
click at [593, 247] on input "1,000,000" at bounding box center [616, 250] width 128 height 25
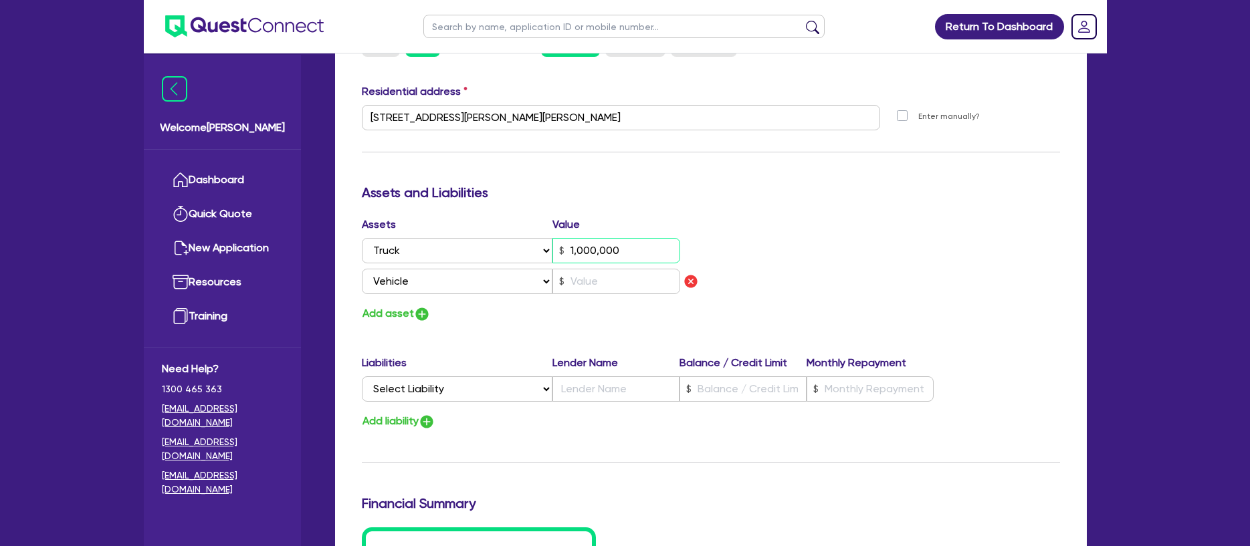
type input "0"
type input "0468 464 368"
type input "100,000"
click at [609, 276] on input "text" at bounding box center [616, 281] width 128 height 25
type input "0"
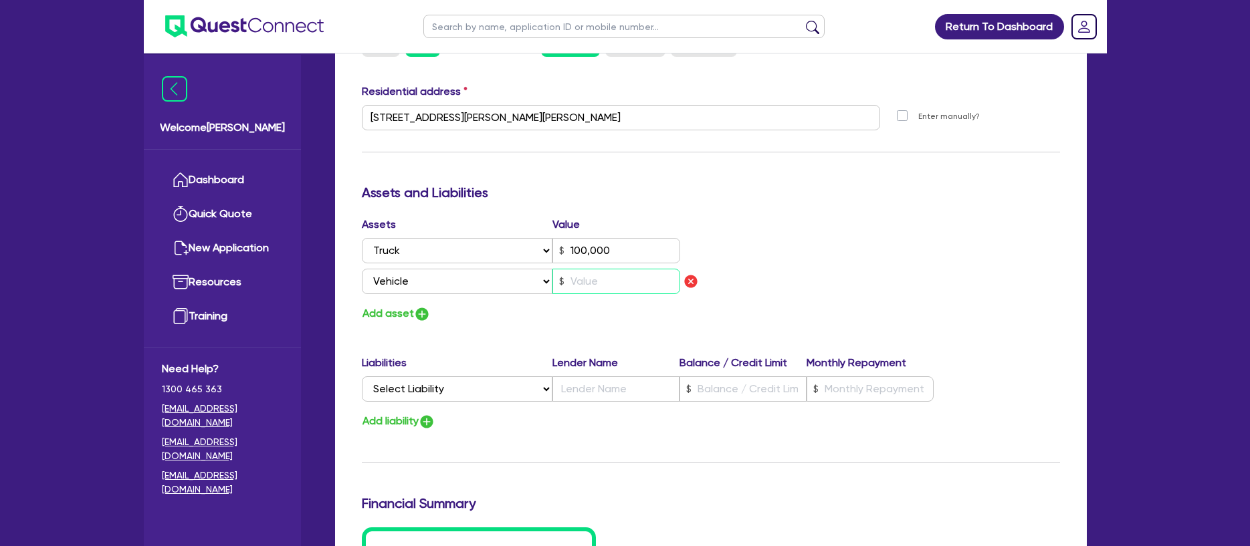
type input "0468 464 368"
type input "100,000"
type input "2"
type input "0"
type input "0468 464 368"
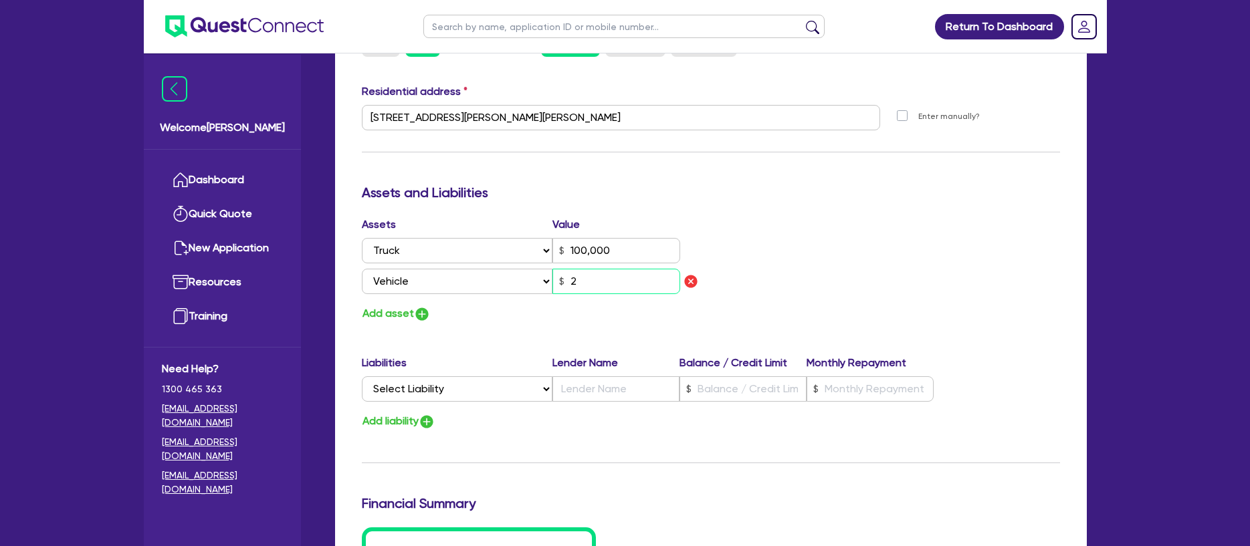
type input "100,000"
type input "20"
type input "0"
type input "0468 464 368"
type input "100,000"
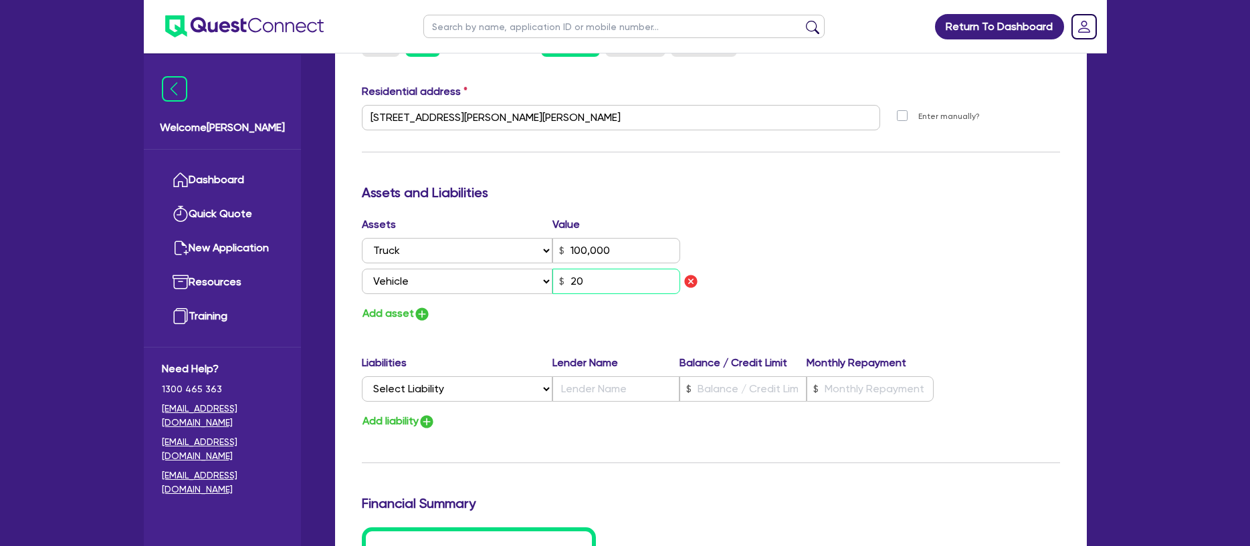
type input "200"
type input "0"
type input "0468 464 368"
type input "100,000"
type input "20,000"
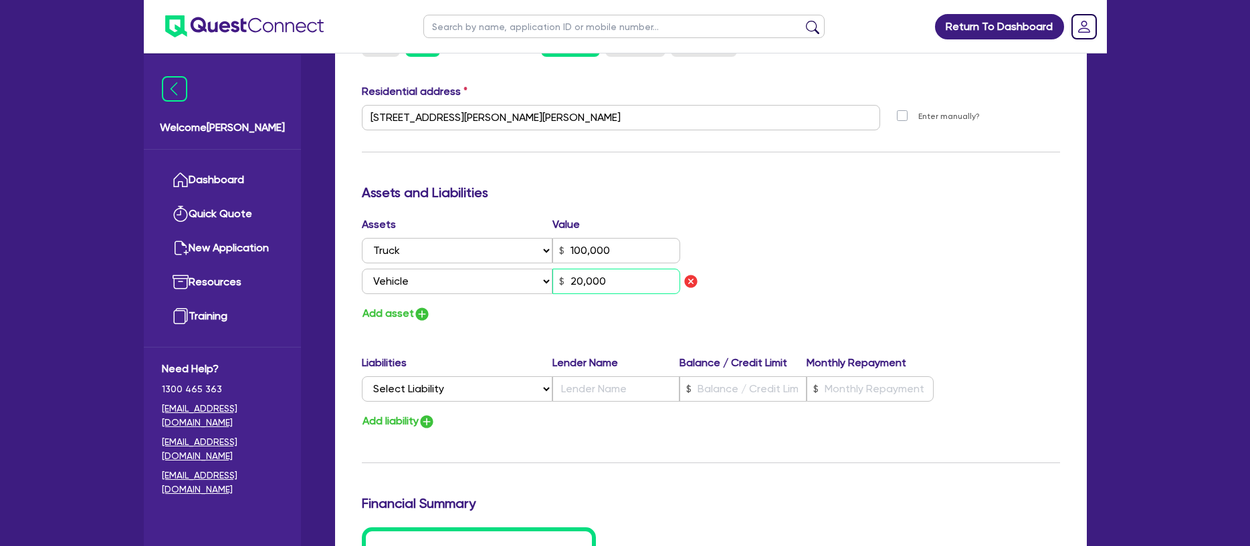
type input "0"
type input "0468 464 368"
type input "100,000"
type input "20,000"
click at [409, 313] on button "Add asset" at bounding box center [396, 314] width 69 height 18
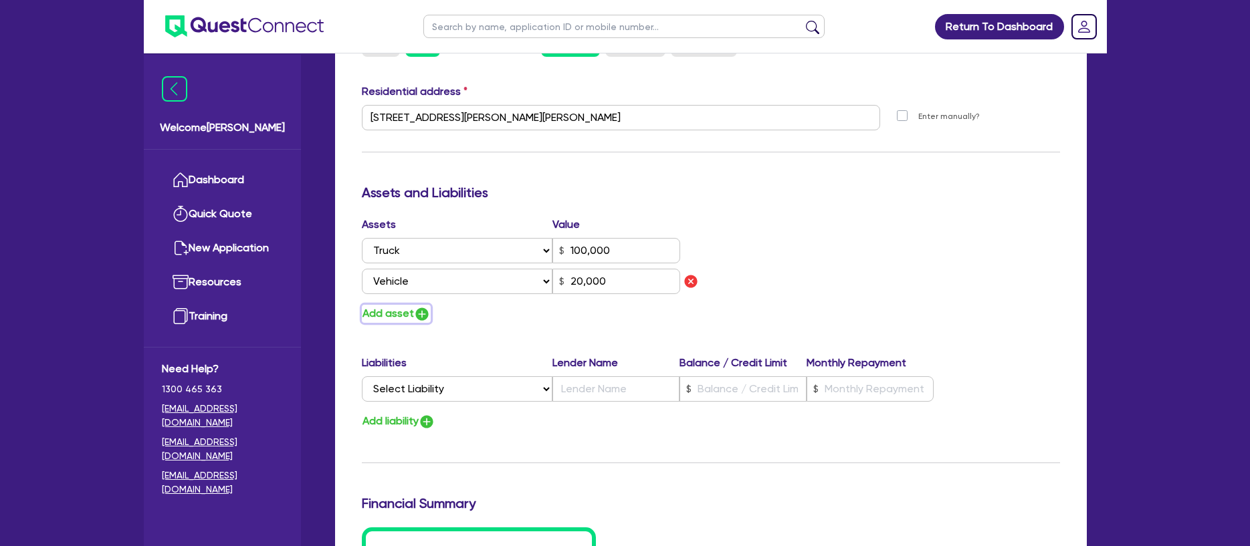
type input "0"
type input "0468 464 368"
type input "100,000"
type input "20,000"
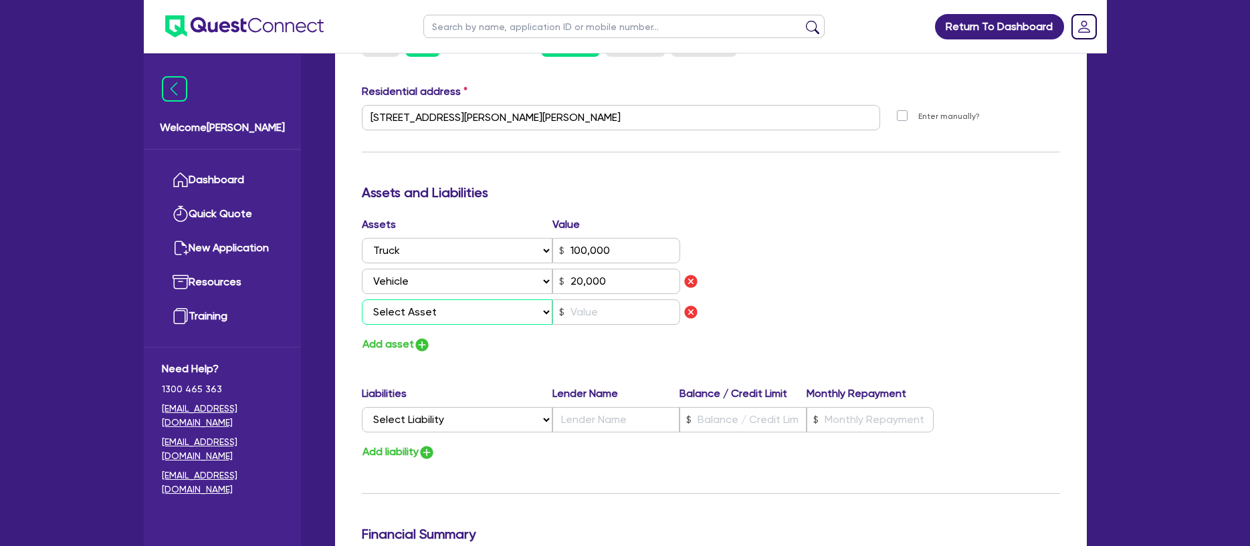
click at [441, 310] on select "Select Asset Cash Property Investment property Vehicle Truck Trailer Equipment …" at bounding box center [457, 312] width 191 height 25
select select "VEHICLE"
click at [362, 300] on select "Select Asset Cash Property Investment property Vehicle Truck Trailer Equipment …" at bounding box center [457, 312] width 191 height 25
type input "0"
type input "0468 464 368"
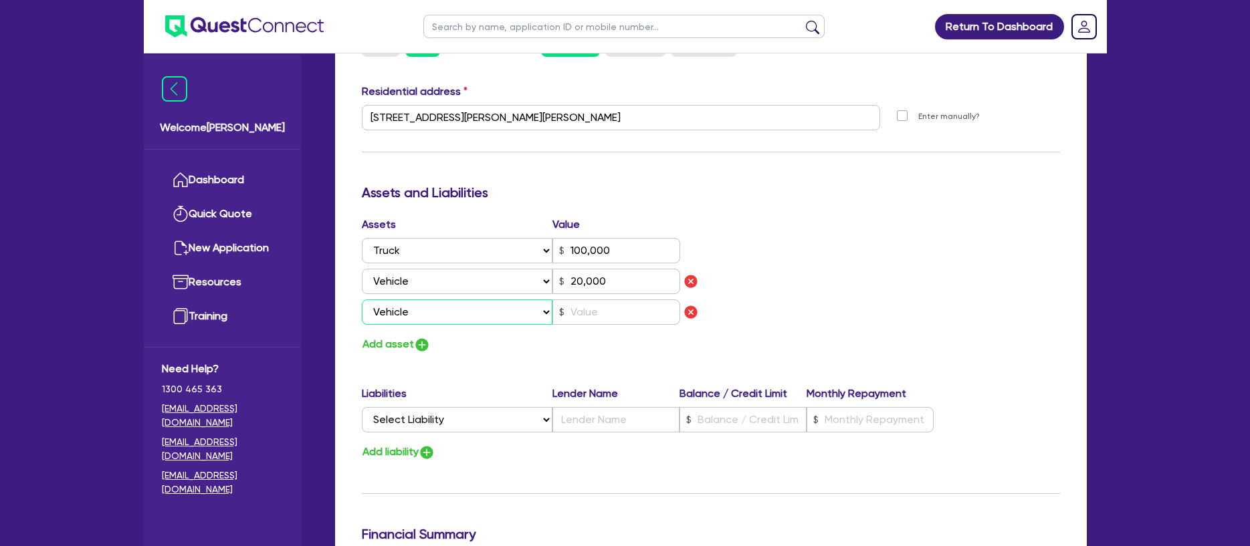
type input "100,000"
type input "20,000"
click at [591, 312] on input "text" at bounding box center [616, 312] width 128 height 25
type input "0"
type input "0468 464 368"
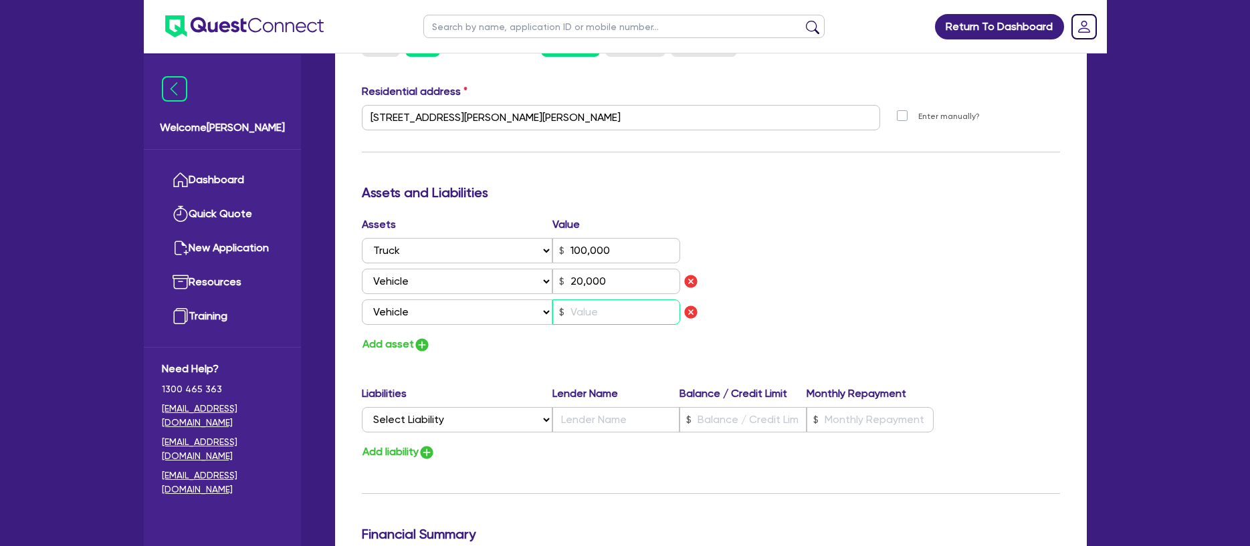
type input "100,000"
type input "20,000"
type input "3"
type input "0"
type input "0468 464 368"
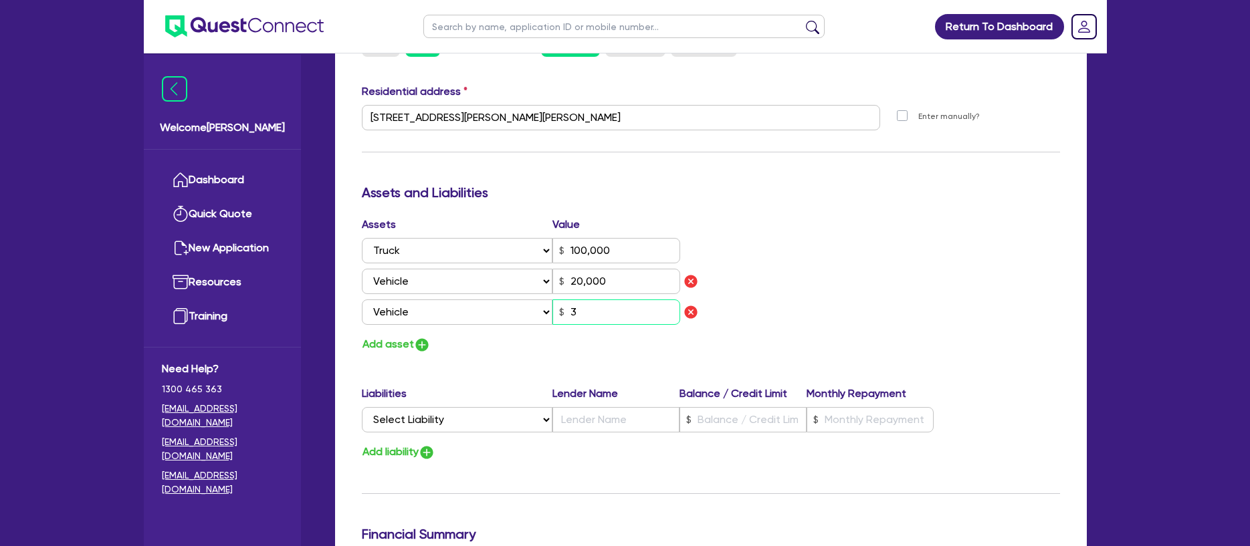
type input "100,000"
type input "20,000"
type input "30"
type input "0"
type input "0468 464 368"
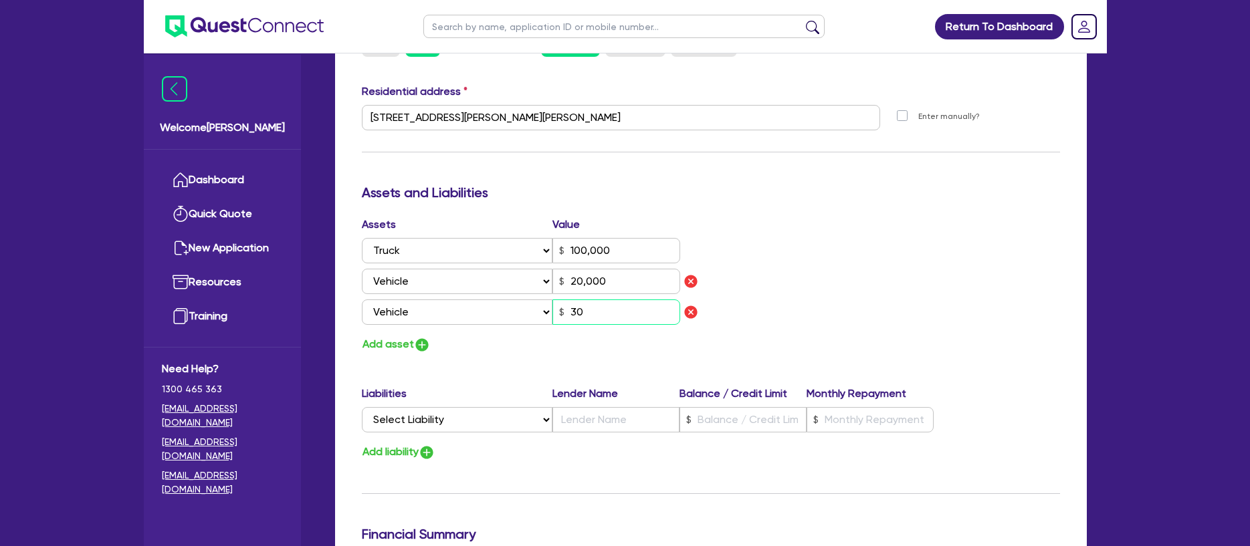
type input "100,000"
type input "20,000"
type input "300"
type input "0"
type input "0468 464 368"
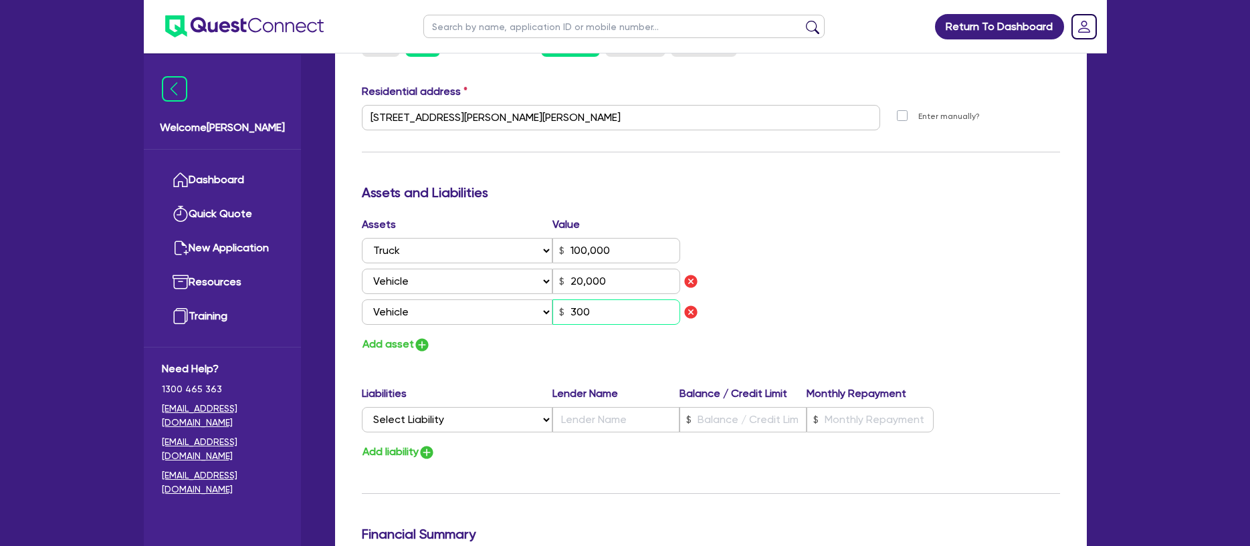
type input "100,000"
type input "20,000"
type input "3,000"
type input "0"
type input "0468 464 368"
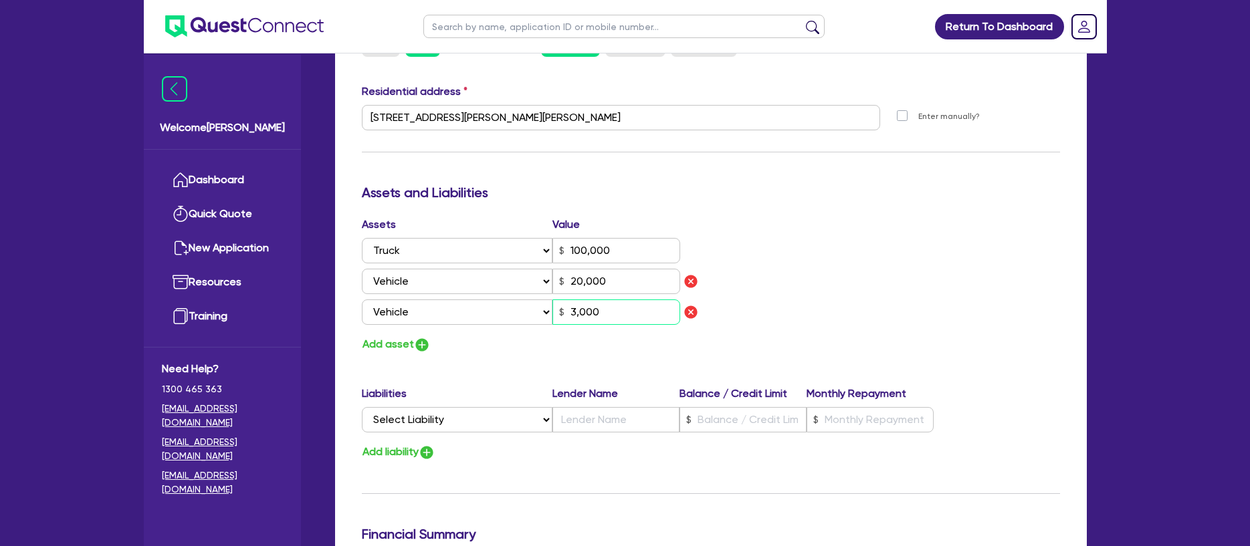
type input "100,000"
type input "20,000"
type input "30,000"
click at [528, 336] on div "Add asset" at bounding box center [531, 345] width 359 height 18
click at [401, 342] on button "Add asset" at bounding box center [396, 345] width 69 height 18
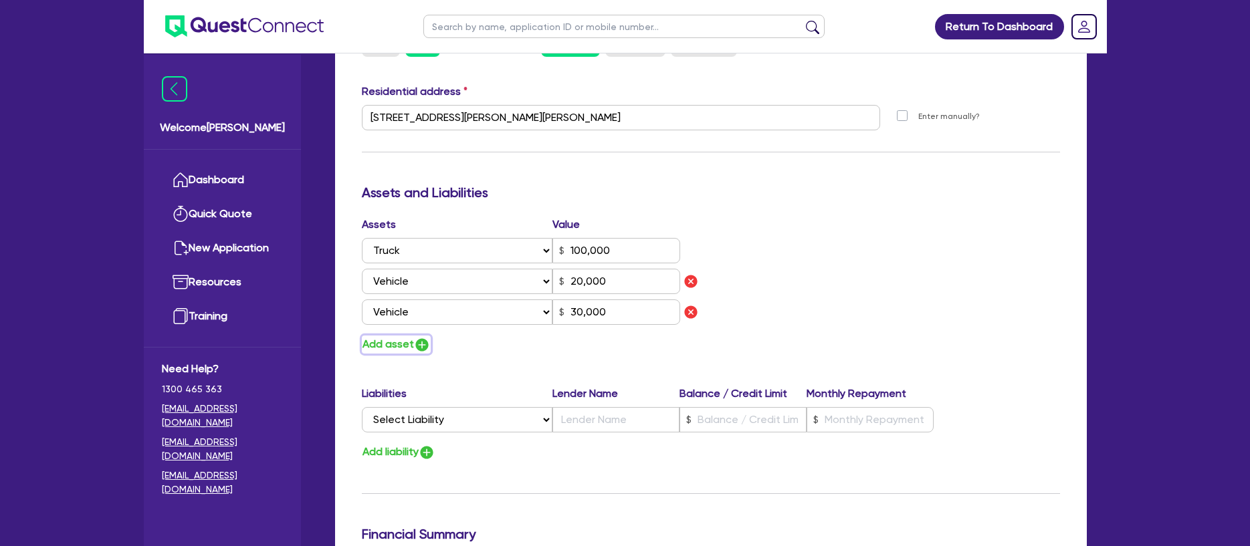
type input "0"
type input "0468 464 368"
type input "100,000"
type input "20,000"
type input "30,000"
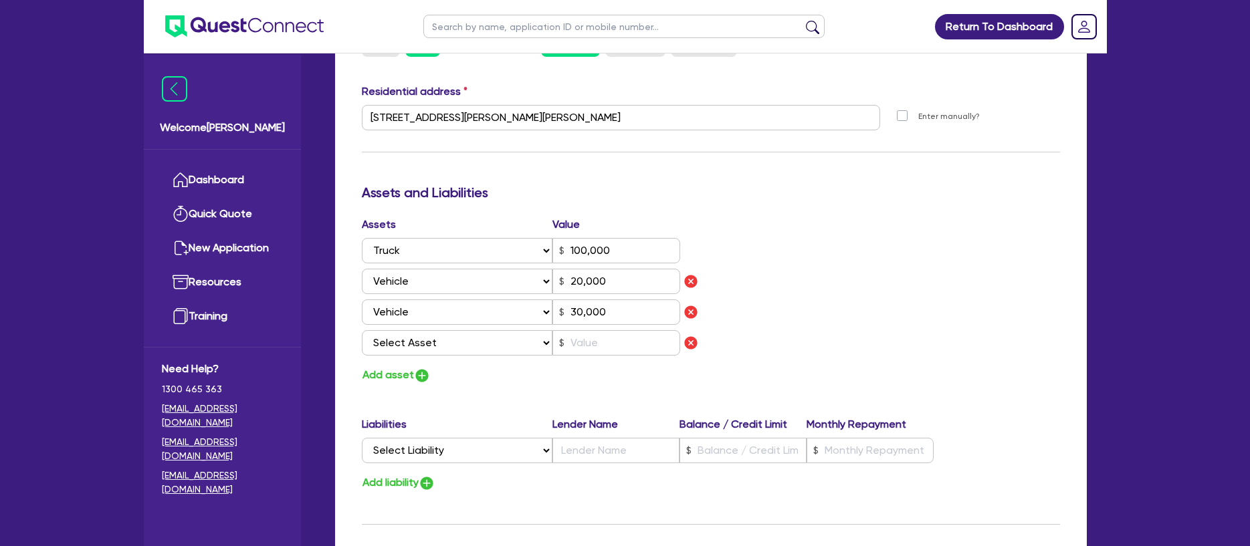
click at [421, 357] on div "Assets Value Select Asset Cash Property Investment property Vehicle Truck Trail…" at bounding box center [531, 289] width 359 height 144
click at [429, 350] on select "Select Asset Cash Property Investment property Vehicle Truck Trailer Equipment …" at bounding box center [457, 342] width 191 height 25
select select "PROPERTY"
click at [362, 330] on select "Select Asset Cash Property Investment property Vehicle Truck Trailer Equipment …" at bounding box center [457, 342] width 191 height 25
type input "0"
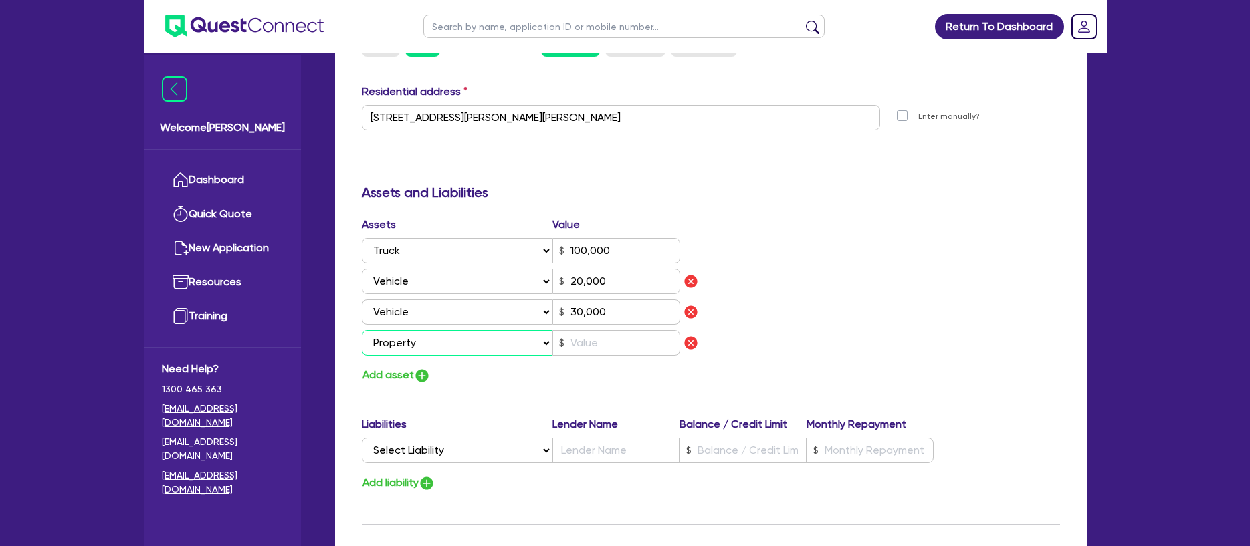
type input "0468 464 368"
type input "100,000"
type input "20,000"
type input "30,000"
click at [589, 342] on input "text" at bounding box center [616, 342] width 128 height 25
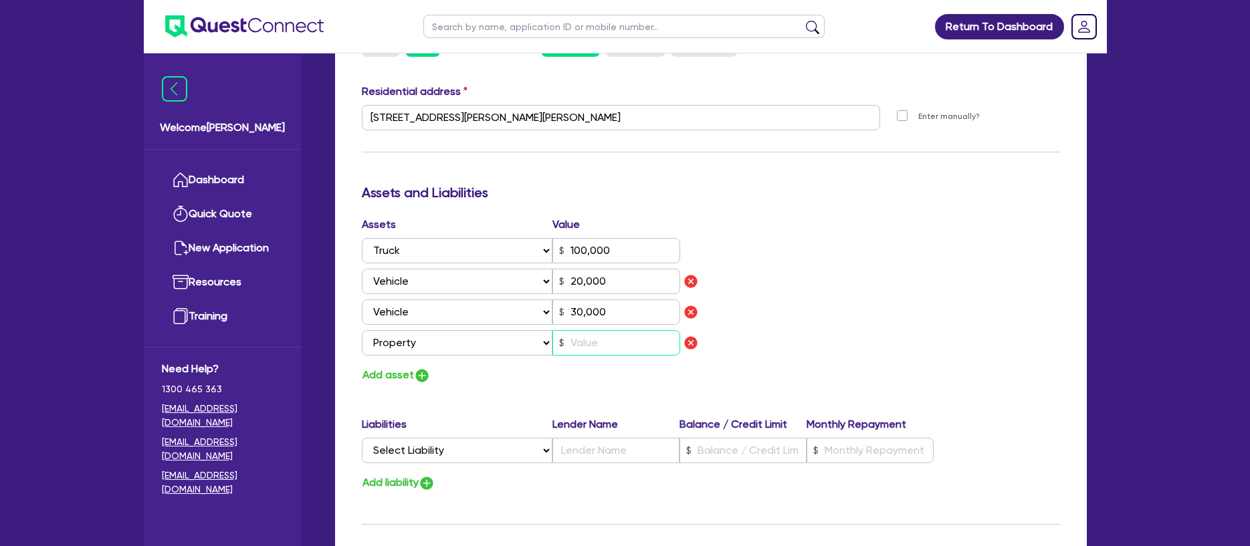
type input "0"
type input "0468 464 368"
type input "100,000"
type input "20,000"
type input "30,000"
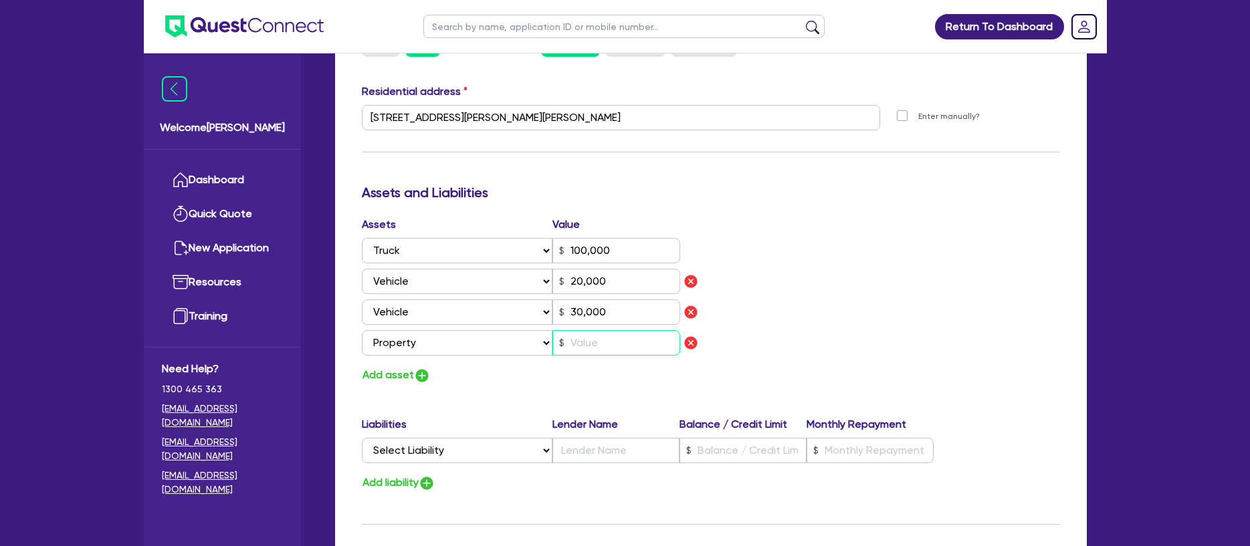
type input "1"
type input "0"
type input "0468 464 368"
type input "100,000"
type input "20,000"
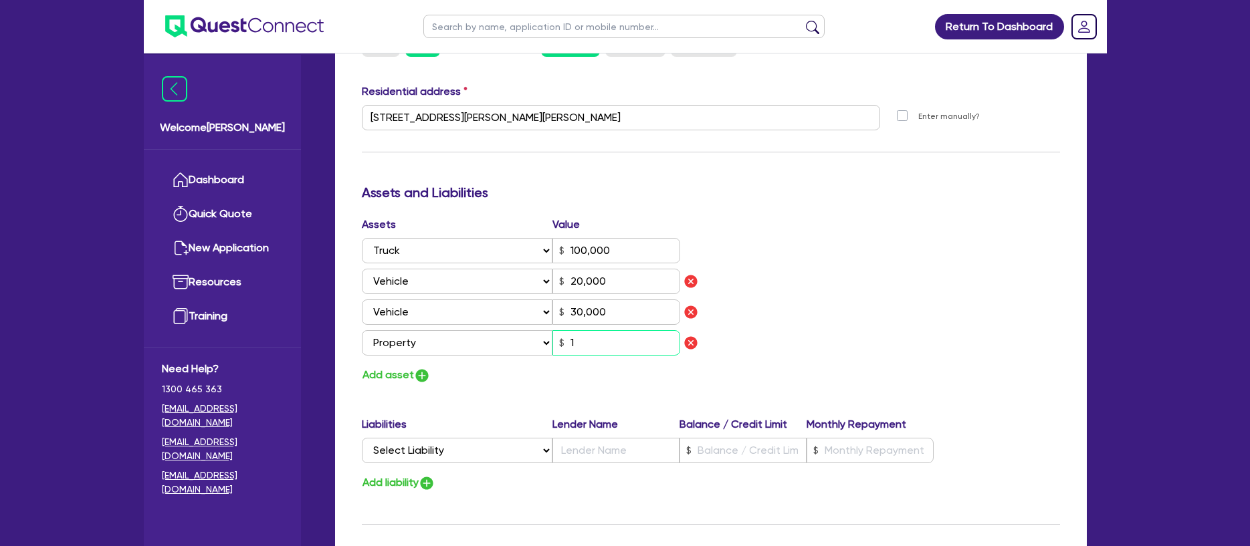
type input "30,000"
type input "10"
type input "0"
type input "0468 464 368"
type input "100,000"
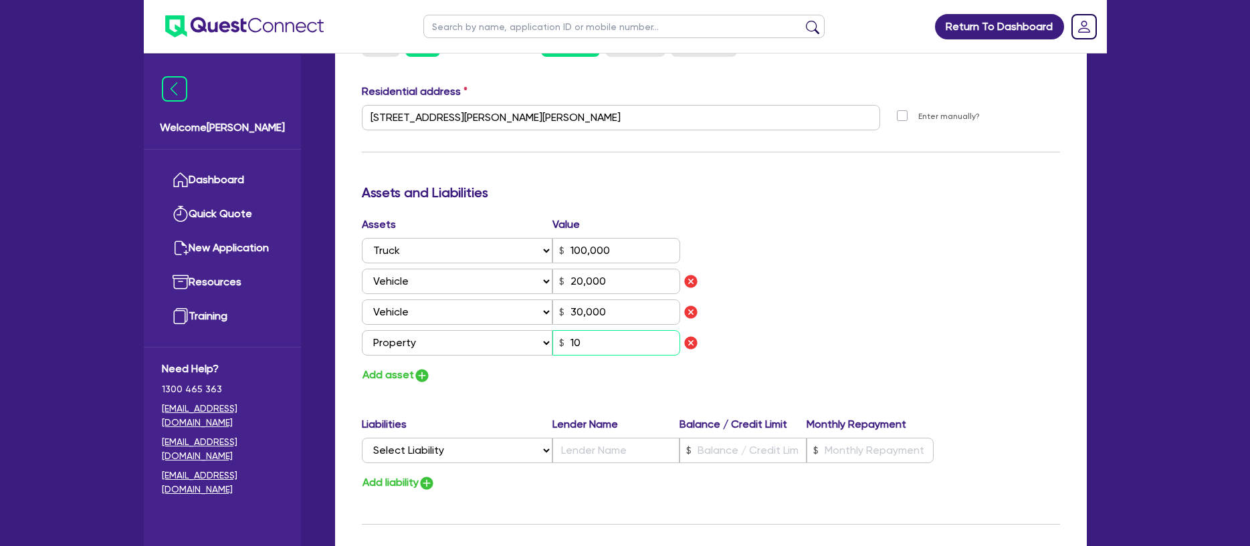
type input "20,000"
type input "30,000"
type input "100"
type input "0"
type input "0468 464 368"
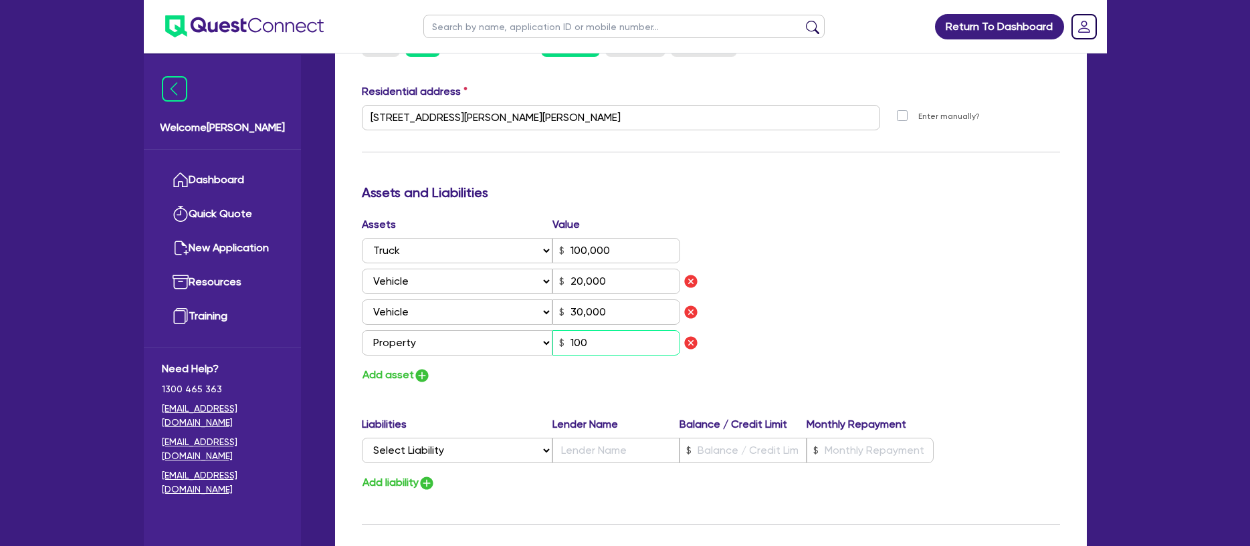
type input "100,000"
type input "20,000"
type input "30,000"
type input "1,000"
type input "0"
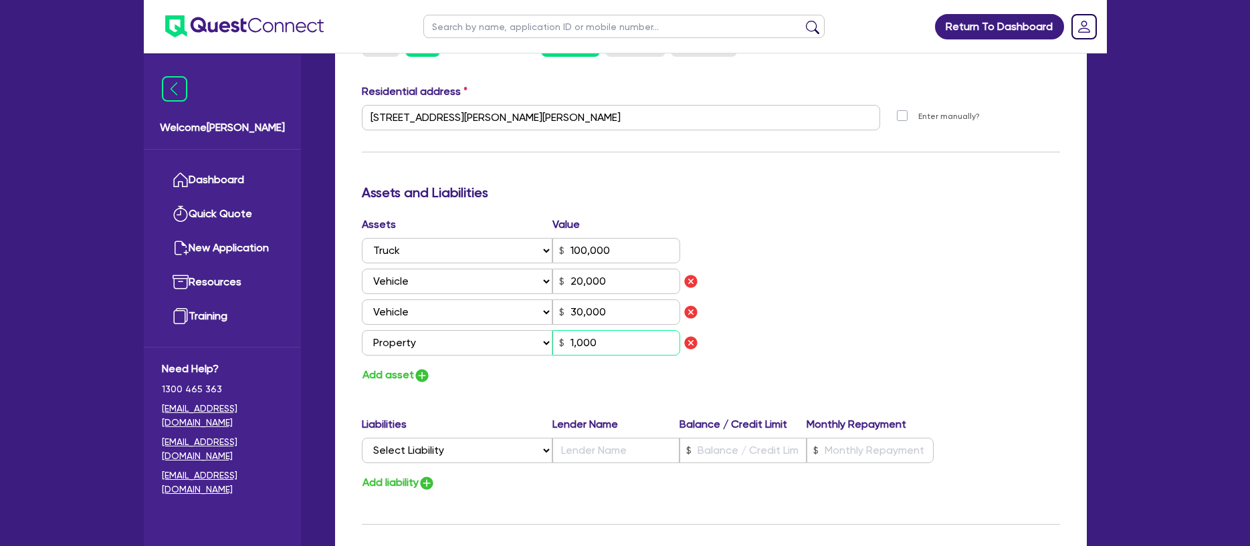
type input "0468 464 368"
type input "100,000"
type input "20,000"
type input "30,000"
type input "10,000"
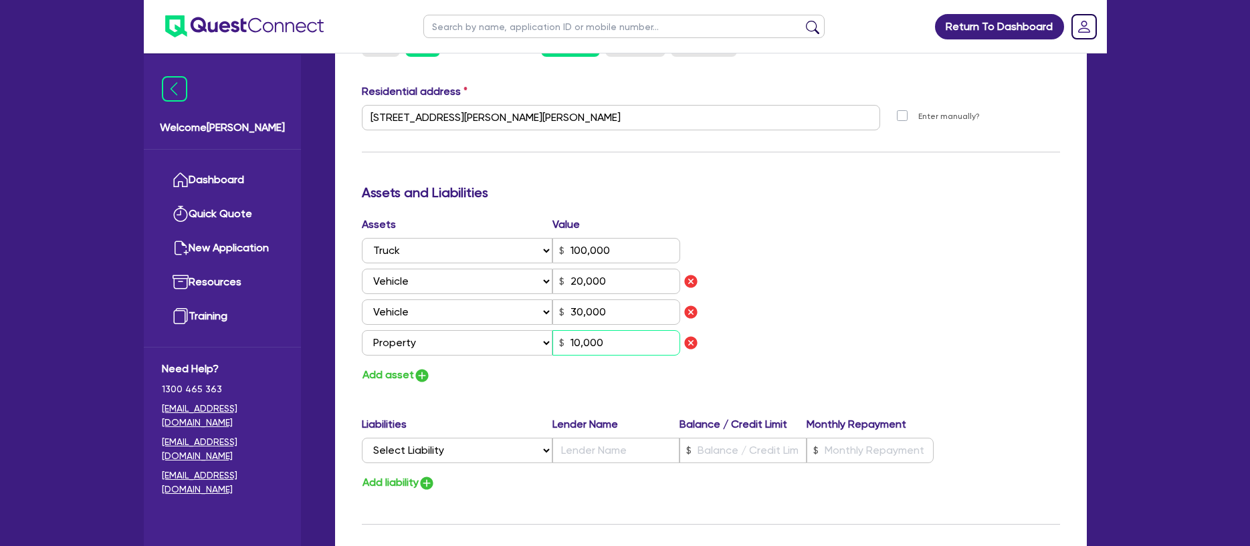
type input "0"
type input "0468 464 368"
type input "100,000"
type input "20,000"
type input "30,000"
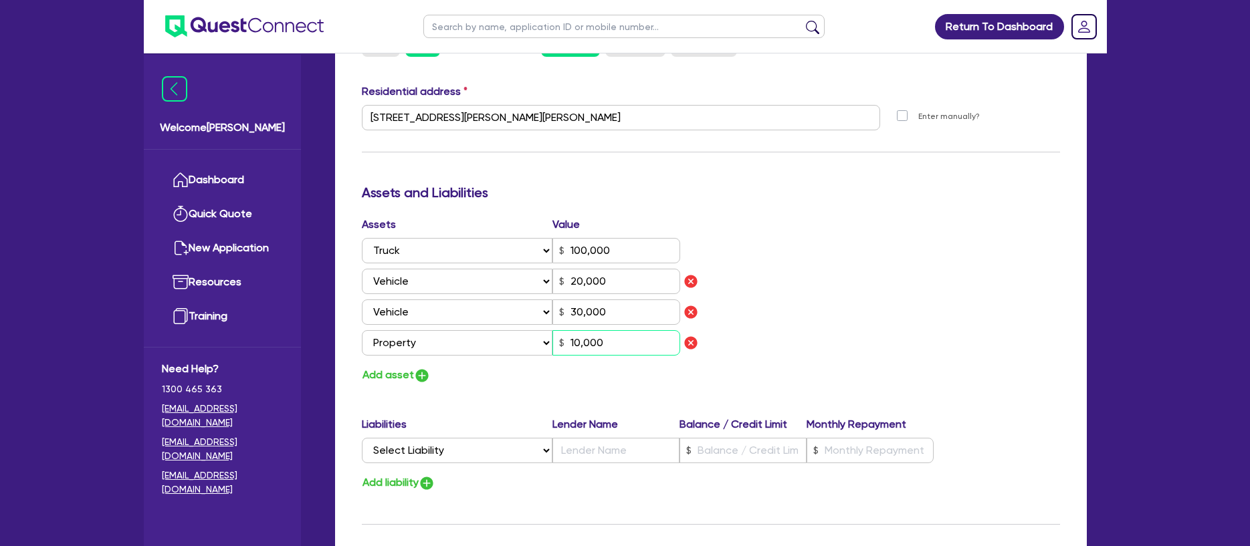
type input "100,000"
type input "0"
type input "0468 464 368"
type input "100,000"
type input "20,000"
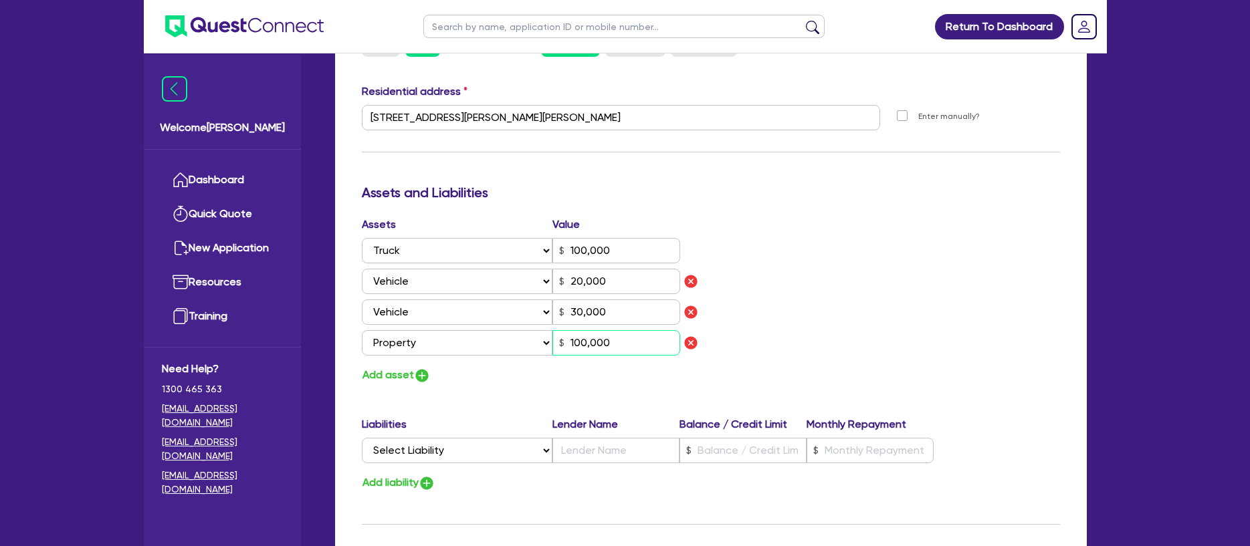
type input "30,000"
type input "1,000,000"
click at [810, 332] on div "Assets Value Select Asset Cash Property Investment property Vehicle Truck Trail…" at bounding box center [711, 301] width 718 height 168
click at [398, 377] on button "Add asset" at bounding box center [396, 376] width 69 height 18
type input "0"
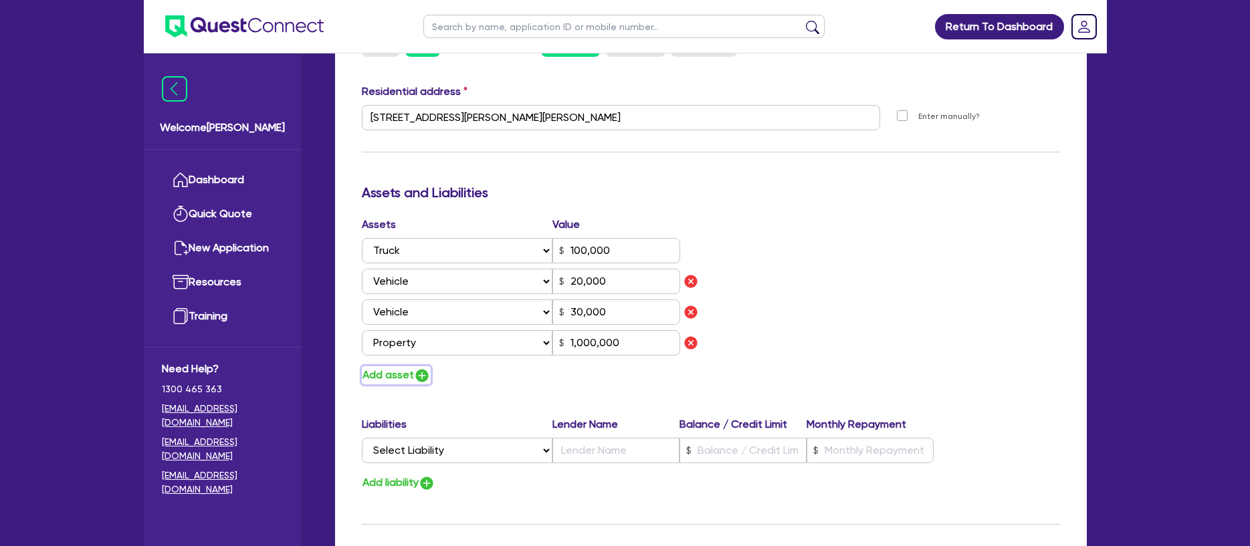
type input "0468 464 368"
type input "100,000"
type input "20,000"
type input "30,000"
type input "1,000,000"
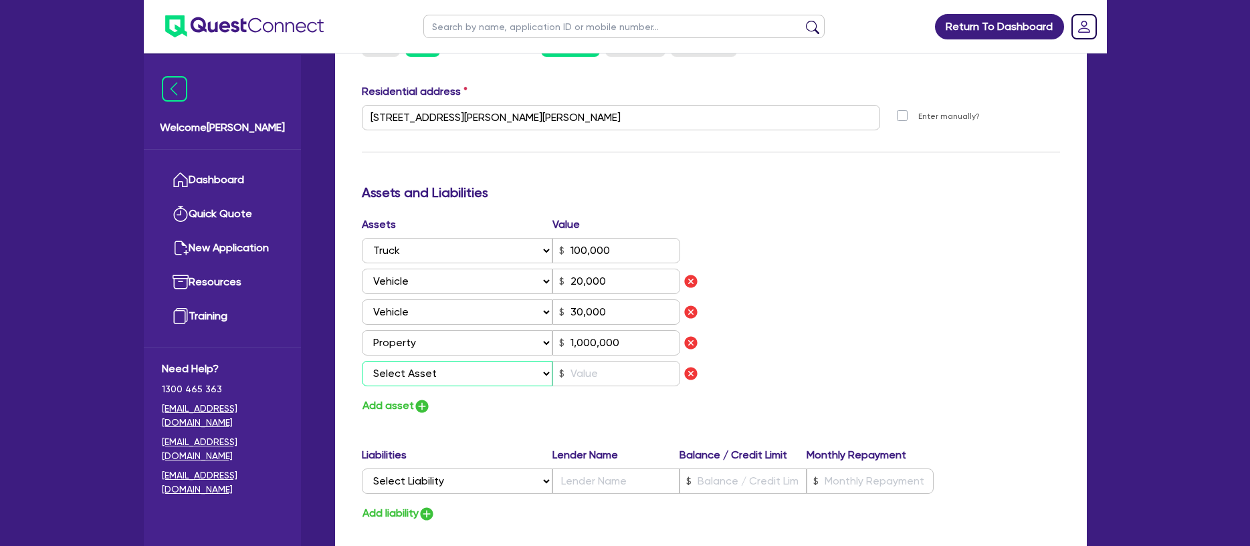
click at [409, 377] on select "Select Asset Cash Property Investment property Vehicle Truck Trailer Equipment …" at bounding box center [457, 373] width 191 height 25
click at [433, 381] on select "Select Asset Cash Property Investment property Vehicle Truck Trailer Equipment …" at bounding box center [457, 373] width 191 height 25
click at [362, 361] on select "Select Asset Cash Property Investment property Vehicle Truck Trailer Equipment …" at bounding box center [457, 373] width 191 height 25
click at [587, 375] on input "text" at bounding box center [616, 373] width 128 height 25
click at [823, 359] on div "Assets Value Select Asset Cash Property Investment property Vehicle Truck Trail…" at bounding box center [711, 316] width 718 height 199
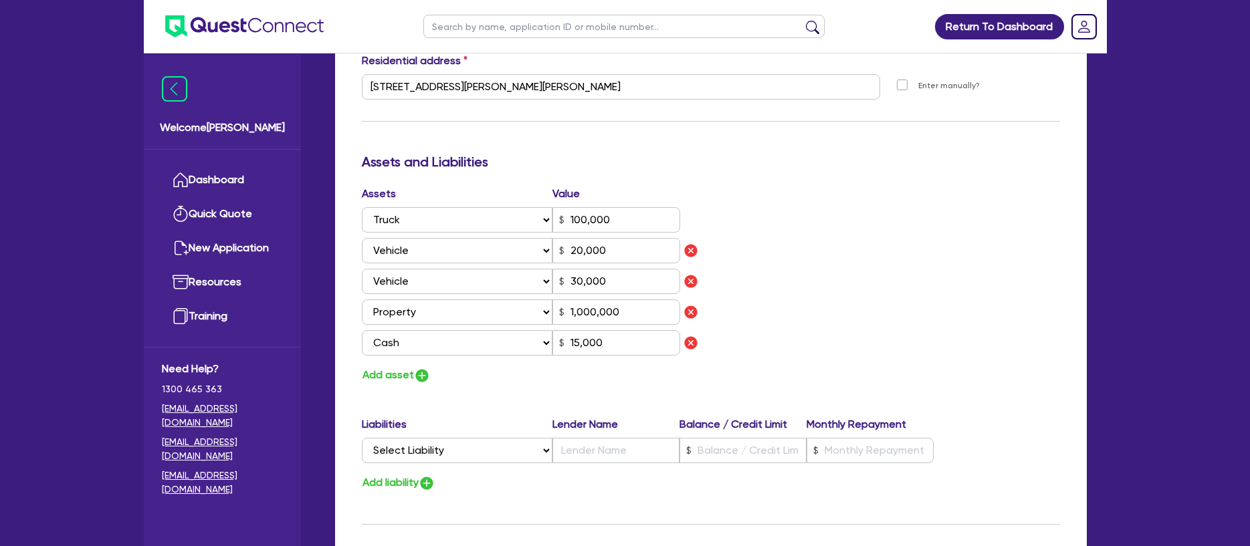
scroll to position [919, 0]
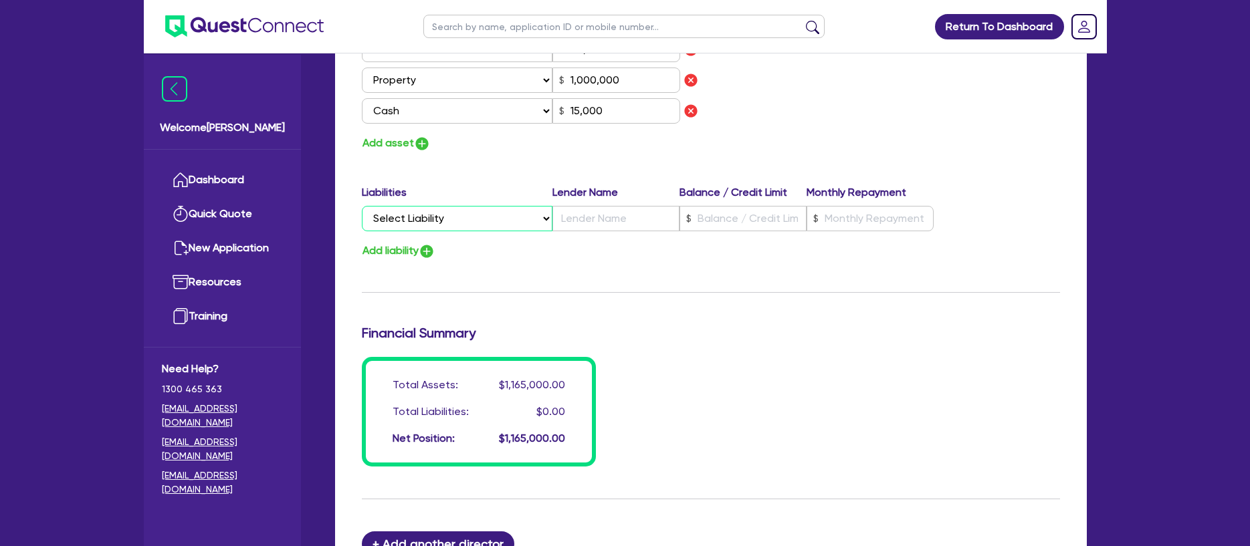
click at [478, 219] on select "Select Liability Credit card Mortgage Investment property loan Vehicle loan Tru…" at bounding box center [457, 218] width 191 height 25
click at [502, 223] on select "Select Liability Credit card Mortgage Investment property loan Vehicle loan Tru…" at bounding box center [457, 218] width 191 height 25
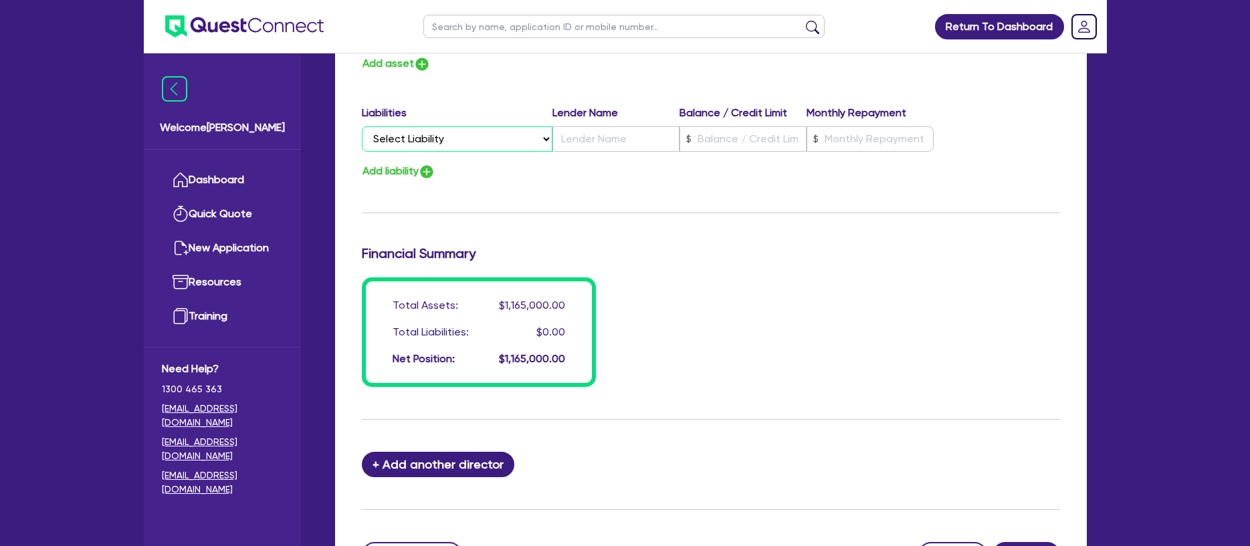
scroll to position [1128, 0]
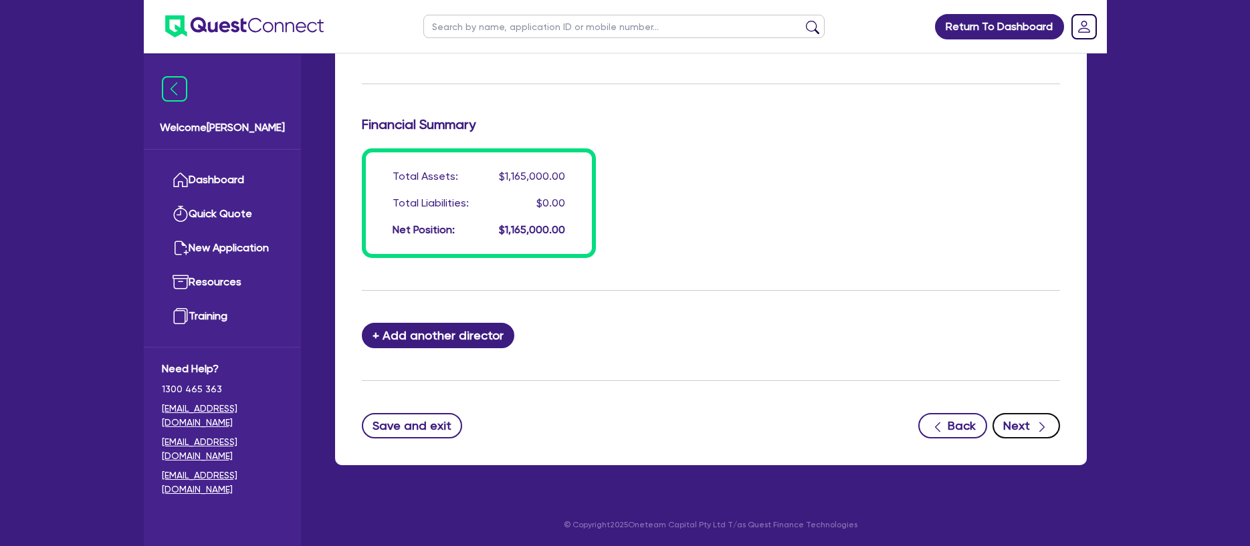
click at [1029, 422] on button "Next" at bounding box center [1027, 425] width 68 height 25
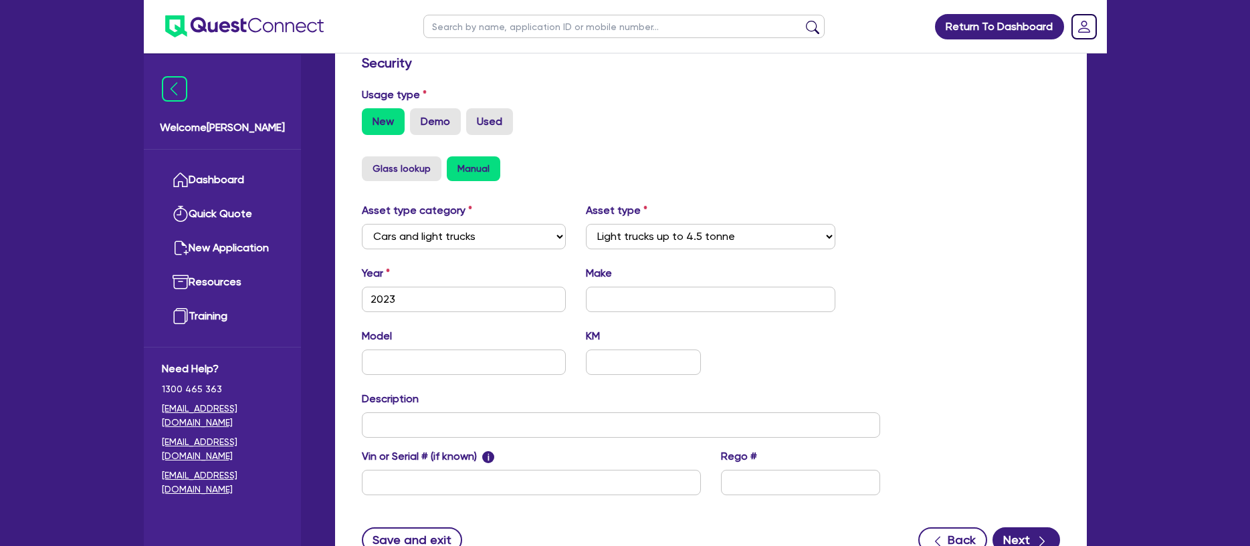
scroll to position [474, 0]
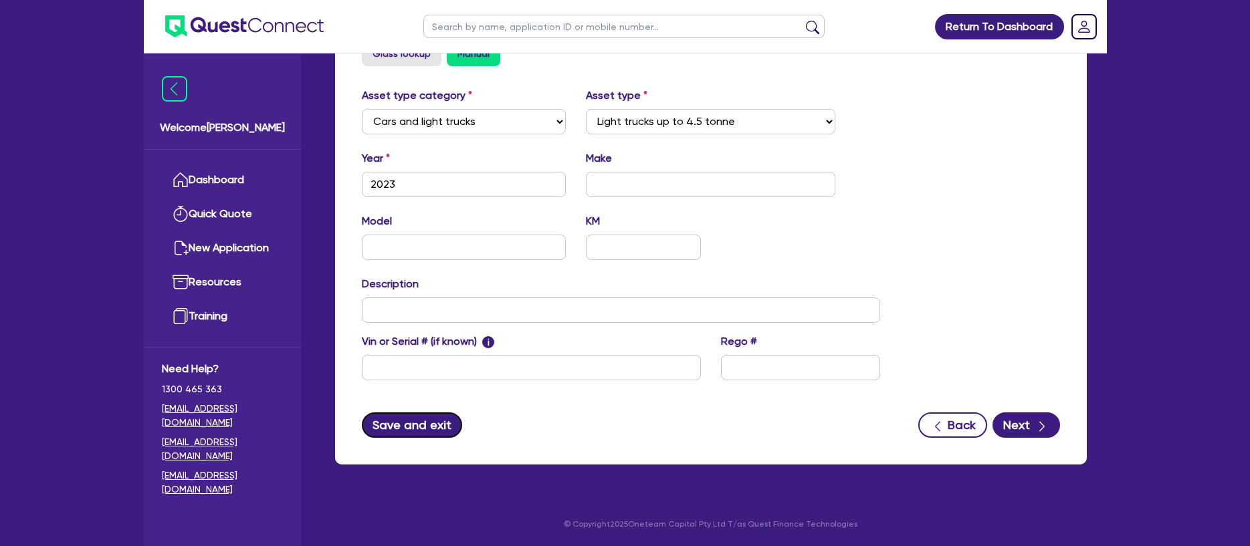
click at [410, 428] on button "Save and exit" at bounding box center [412, 425] width 101 height 25
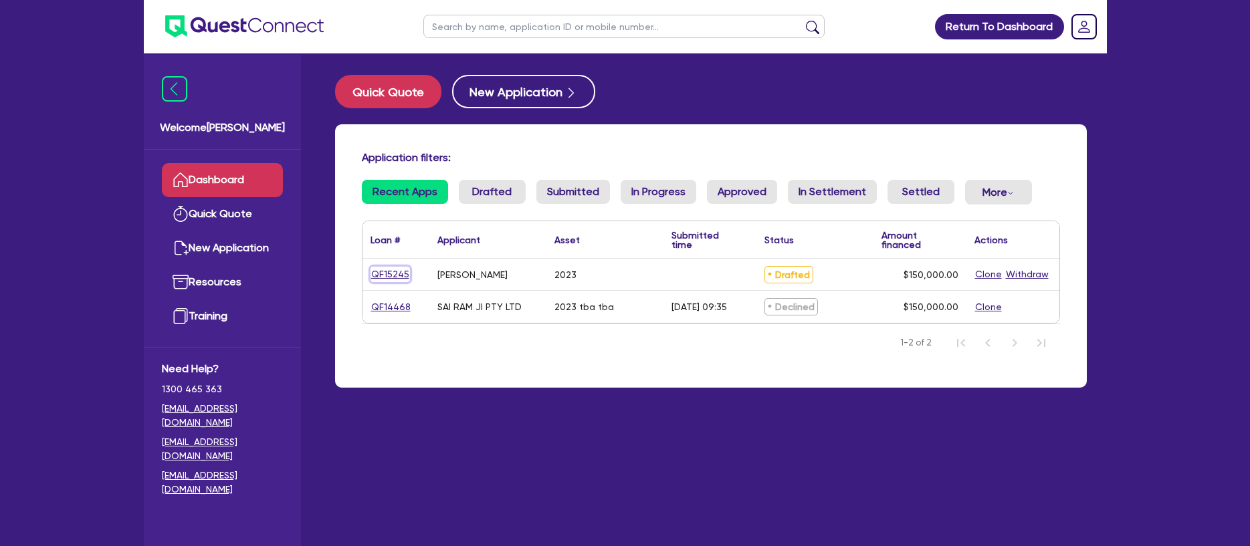
click at [395, 276] on link "QF15245" at bounding box center [390, 274] width 39 height 15
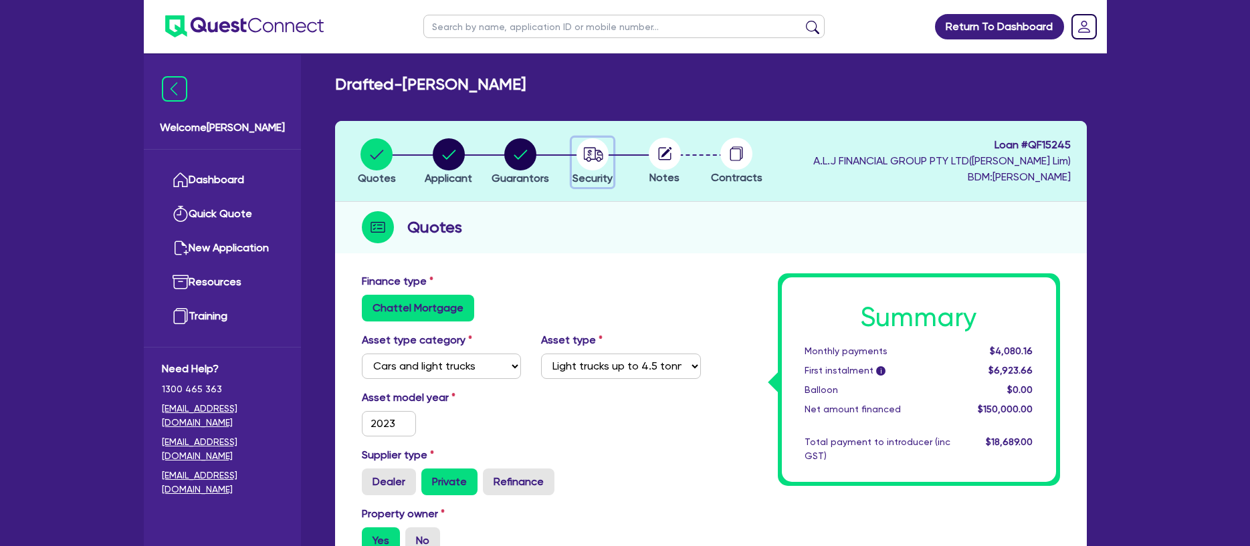
click at [591, 156] on circle "button" at bounding box center [593, 154] width 32 height 32
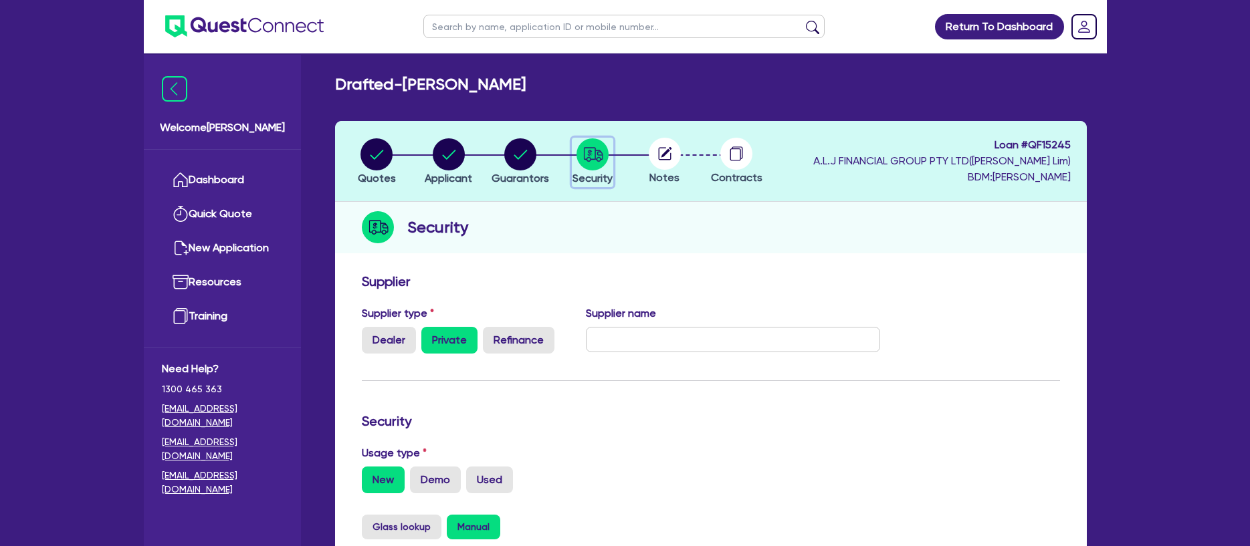
scroll to position [118, 0]
